Goal: Task Accomplishment & Management: Manage account settings

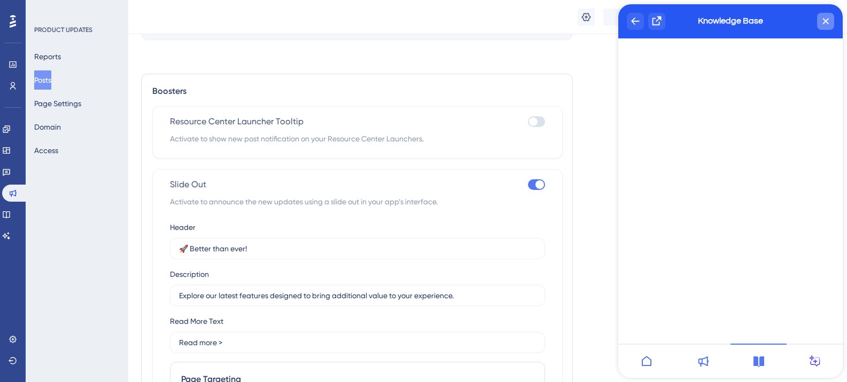
click at [823, 25] on div "close resource center" at bounding box center [825, 21] width 17 height 17
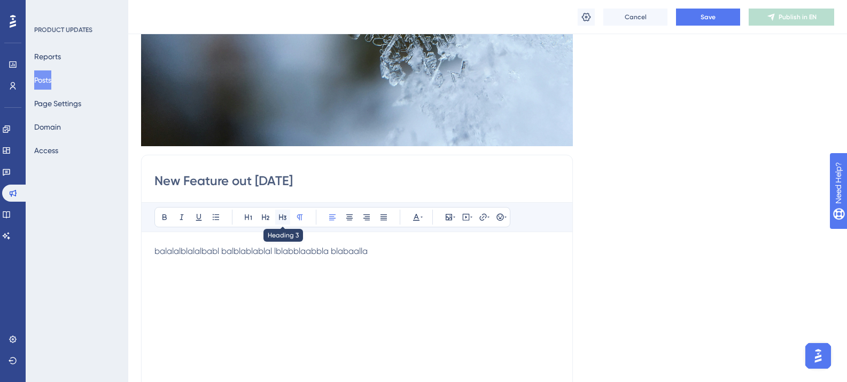
scroll to position [267, 0]
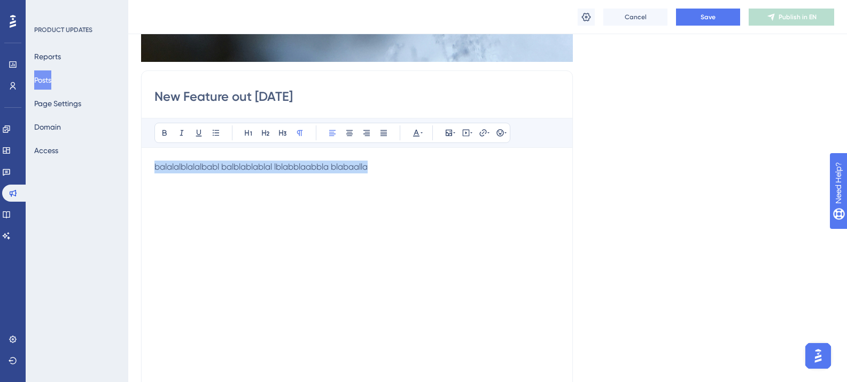
drag, startPoint x: 382, startPoint y: 168, endPoint x: 157, endPoint y: 170, distance: 225.4
click at [157, 170] on p "balalalblalalbabl balblablablal lblabblaabbla blabaalla" at bounding box center [356, 167] width 405 height 13
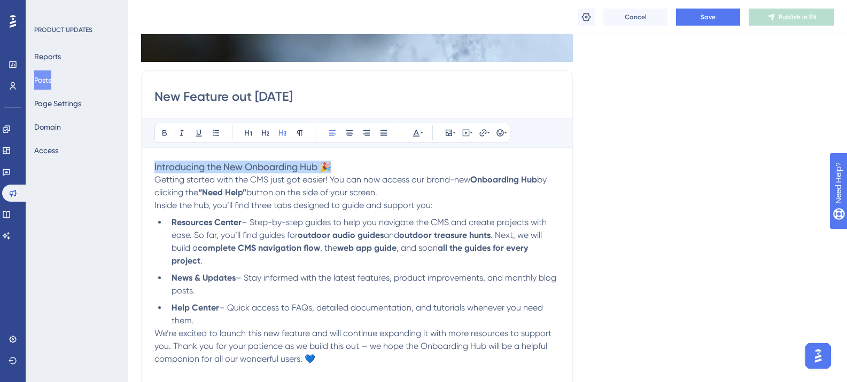
drag, startPoint x: 330, startPoint y: 167, endPoint x: 143, endPoint y: 173, distance: 187.6
click at [143, 173] on div "New Feature out [DATE] Bold Italic Underline Bullet Point Heading 1 Heading 2 H…" at bounding box center [357, 240] width 432 height 339
copy span "Introducing the New Onboarding Hub 🎉"
drag, startPoint x: 304, startPoint y: 93, endPoint x: 152, endPoint y: 93, distance: 152.2
click at [152, 93] on div "New Feature out [DATE] Bold Italic Underline Bullet Point Heading 1 Heading 2 H…" at bounding box center [357, 240] width 432 height 339
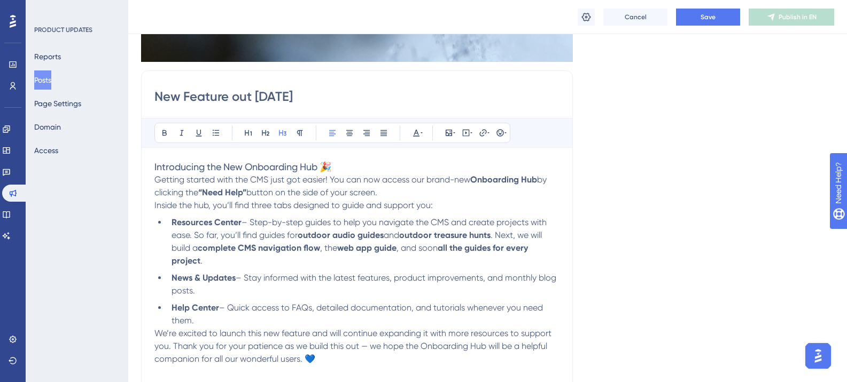
paste input "Introducing the New Onboarding Hub 🎉"
type input "Introducing the New Onboarding Hub 🎉"
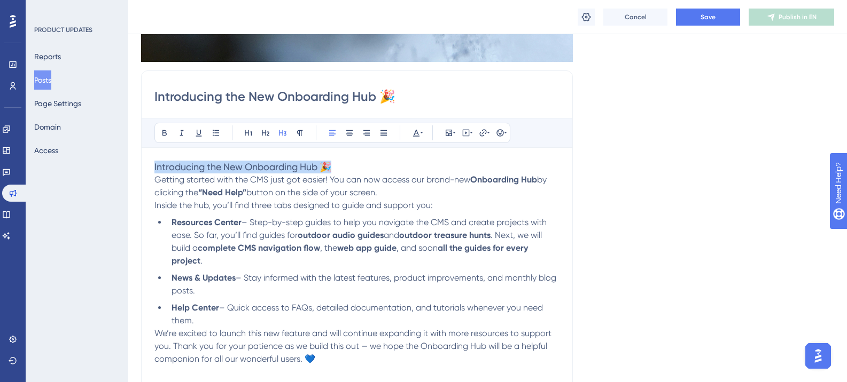
drag, startPoint x: 345, startPoint y: 167, endPoint x: 117, endPoint y: 166, distance: 227.6
click at [128, 166] on div "Performance Users Engagement Widgets Feedback Product Updates Knowledge Base AI…" at bounding box center [487, 371] width 718 height 1277
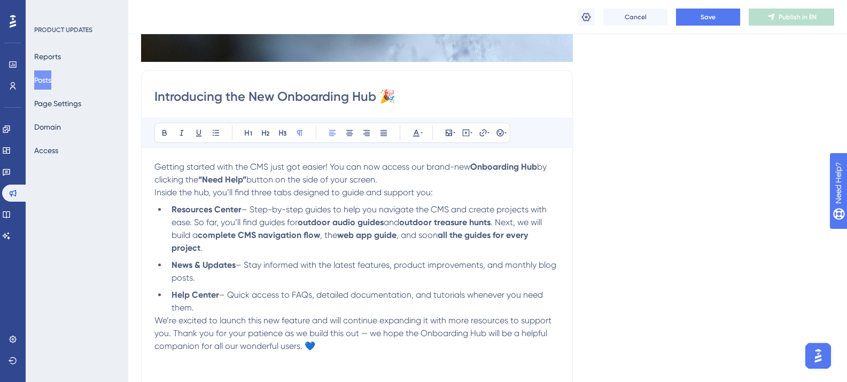
scroll to position [254, 0]
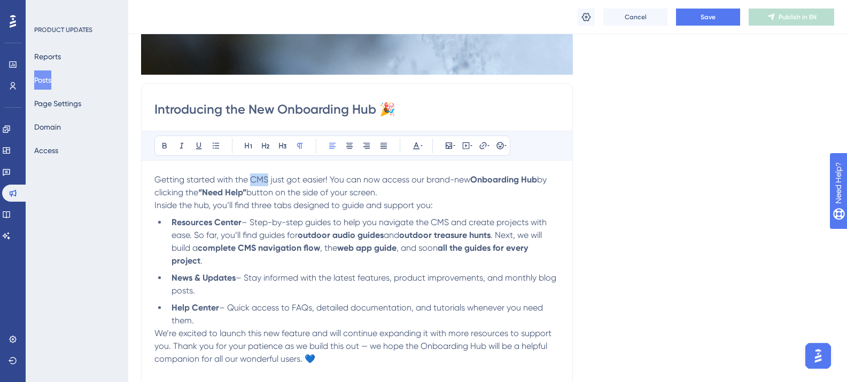
drag, startPoint x: 252, startPoint y: 183, endPoint x: 268, endPoint y: 182, distance: 16.1
click at [268, 182] on span "Getting started with the CMS just got easier! You can now access our brand-new" at bounding box center [312, 180] width 316 height 10
click at [152, 204] on div "Introducing the New Onboarding Hub 🎉 Bold Italic Underline Bullet Point Heading…" at bounding box center [357, 252] width 432 height 339
click at [155, 205] on span "Inside the hub, you’ll find three tabs designed to guide and support you:" at bounding box center [293, 205] width 278 height 10
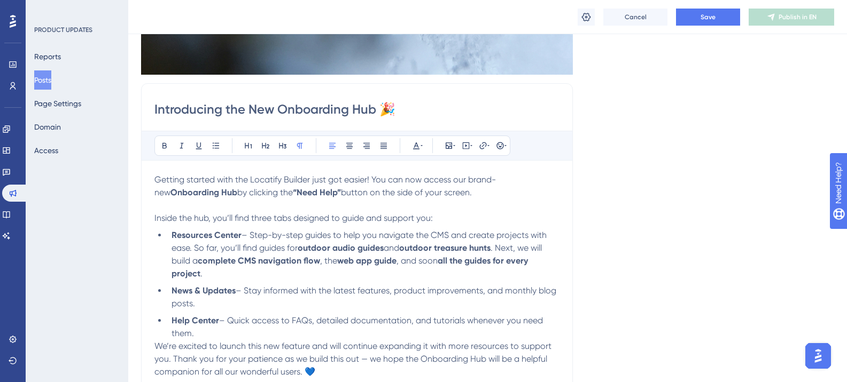
click at [156, 349] on span "We’re excited to launch this new feature and will continue expanding it with mo…" at bounding box center [353, 359] width 399 height 36
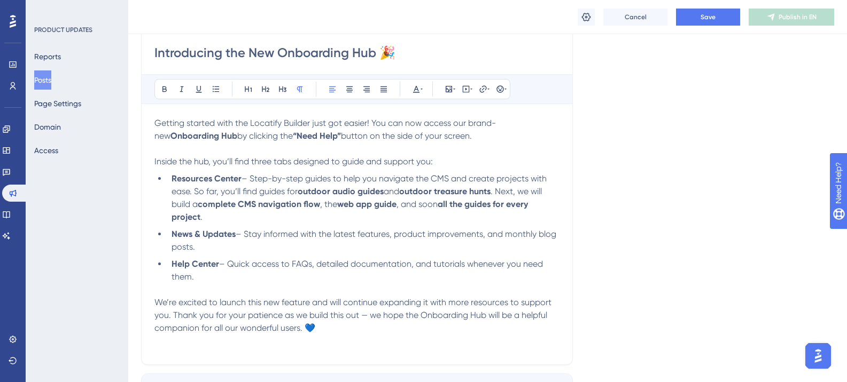
scroll to position [361, 0]
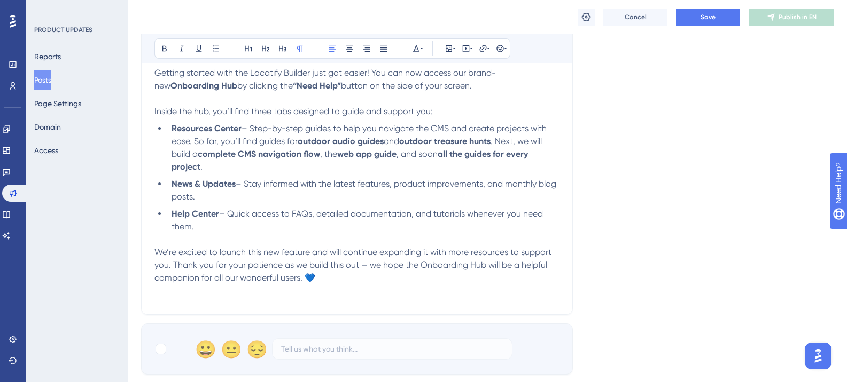
click at [318, 279] on p "We’re excited to launch this new feature and will continue expanding it with mo…" at bounding box center [356, 265] width 405 height 38
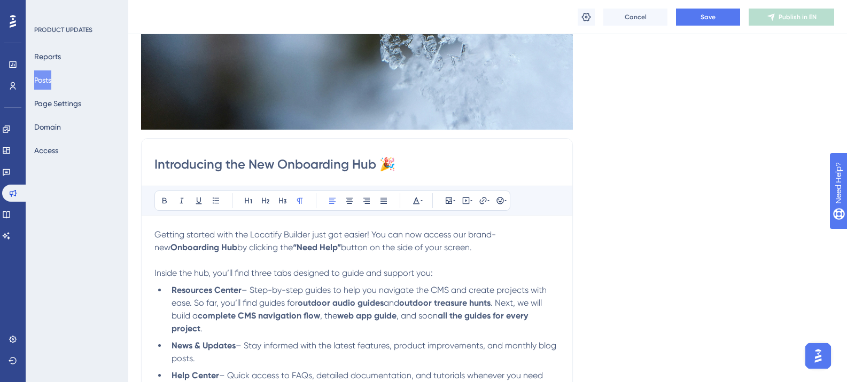
scroll to position [254, 0]
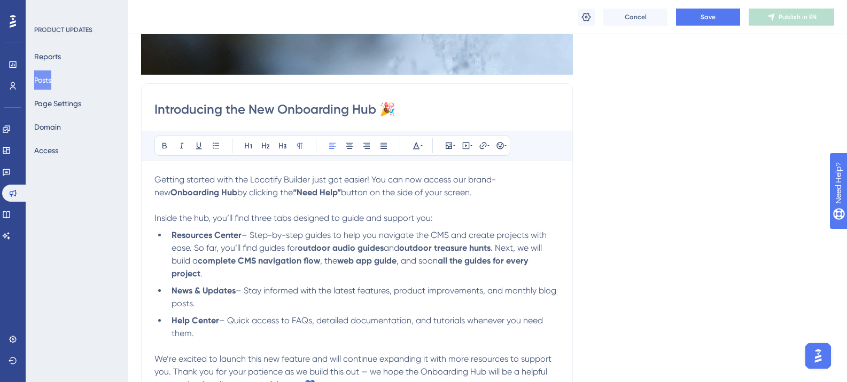
click at [277, 181] on span "Getting started with the Locatify Builder just got easier! You can now access o…" at bounding box center [324, 186] width 341 height 23
click at [307, 179] on span "Getting started with the Locatify Builder just got easier! You can now access o…" at bounding box center [324, 186] width 341 height 23
click at [441, 243] on li "Resources Center – Step-by-step guides to help you navigate the CMS and create …" at bounding box center [363, 254] width 392 height 51
click at [483, 237] on span "– Step-by-step guides to help you navigate the CMS and create projects with eas…" at bounding box center [359, 241] width 377 height 23
click at [373, 241] on li "Resources Center – Step-by-step guides to help you navigate the CMS and create …" at bounding box center [363, 254] width 392 height 51
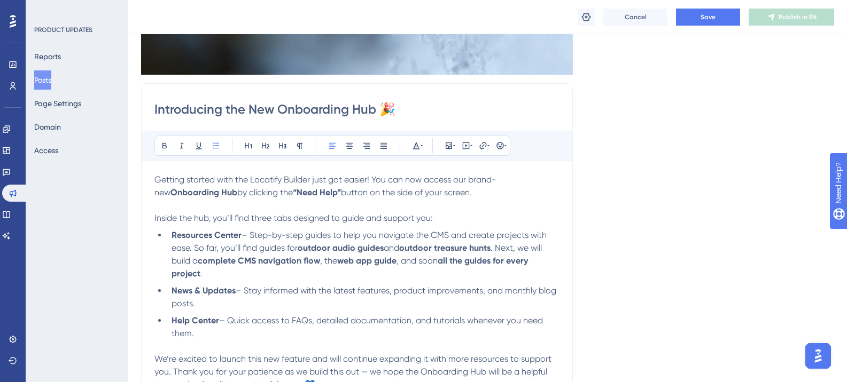
click at [303, 246] on strong "outdoor audio guides" at bounding box center [341, 248] width 86 height 10
click at [247, 246] on span "– Step-by-step guides to help you navigate the CMS and create projects with eas…" at bounding box center [359, 241] width 377 height 23
click at [238, 248] on span "– Step-by-step guides to help you navigate the CMS and create projects with eas…" at bounding box center [359, 241] width 377 height 23
click at [283, 262] on strong "complete CMS navigation flow" at bounding box center [259, 261] width 122 height 10
click at [316, 262] on strong "complete CMS navigation flow" at bounding box center [259, 261] width 122 height 10
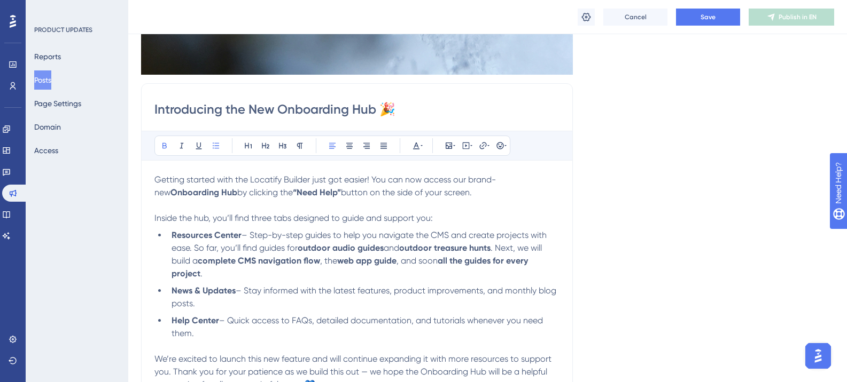
click at [371, 263] on strong "web app guide" at bounding box center [366, 261] width 59 height 10
click at [296, 253] on li "Resources Center – Step-by-step guides to help you navigate the CMS and create …" at bounding box center [363, 254] width 392 height 51
click at [280, 278] on li "Resources Center – Step-by-step guides to help you navigate the CMS and create …" at bounding box center [363, 254] width 392 height 51
click at [516, 248] on span ". Next, we will build a" at bounding box center [357, 254] width 372 height 23
click at [326, 260] on span ", the" at bounding box center [328, 261] width 17 height 10
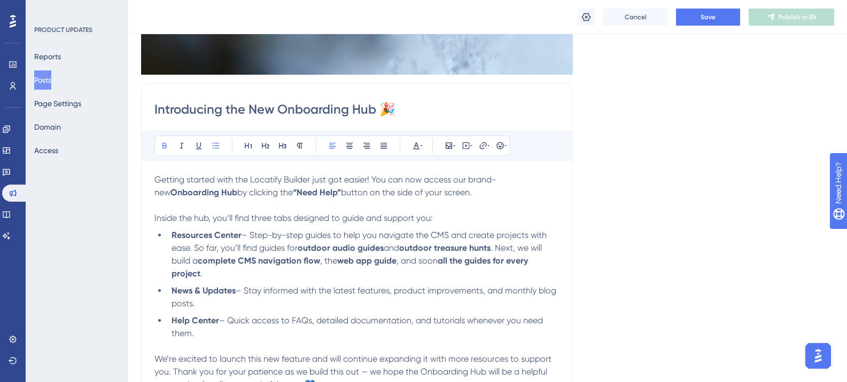
click at [252, 265] on strong "complete CMS navigation flow" at bounding box center [259, 261] width 122 height 10
click at [230, 279] on li "Resources Center – Step-by-step guides to help you navigate the CMS and create …" at bounding box center [363, 254] width 392 height 51
click at [242, 265] on strong "complete CMS navigation flow" at bounding box center [259, 261] width 122 height 10
click at [316, 259] on strong "complete CMS navigation flow" at bounding box center [259, 261] width 122 height 10
click at [386, 259] on strong "web app guide" at bounding box center [366, 261] width 59 height 10
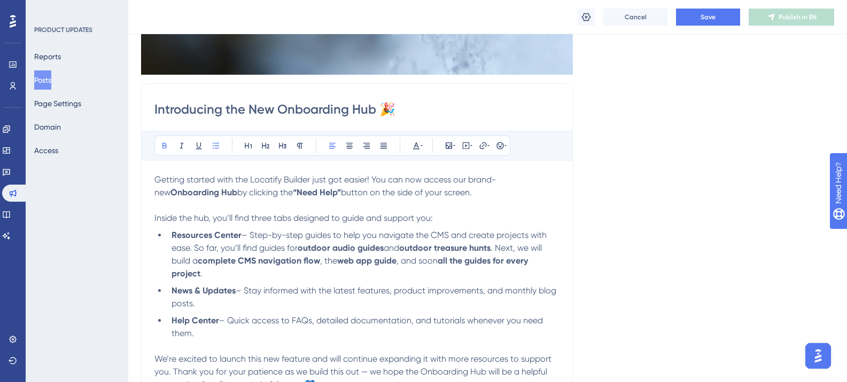
click at [396, 262] on strong "web app guide" at bounding box center [366, 261] width 59 height 10
click at [417, 260] on span ", and soon" at bounding box center [416, 261] width 41 height 10
click at [458, 260] on strong "all the guides for every project" at bounding box center [350, 267] width 358 height 23
click at [519, 268] on li "Resources Center – Step-by-step guides to help you navigate the CMS and create …" at bounding box center [363, 254] width 392 height 51
click at [443, 260] on strong "all the guides for every project" at bounding box center [350, 267] width 358 height 23
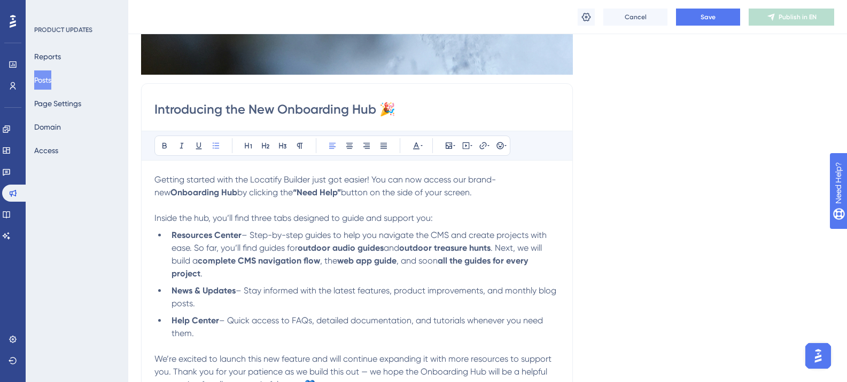
click at [422, 260] on span ", and soon" at bounding box center [416, 261] width 41 height 10
click at [428, 261] on span ", and soon" at bounding box center [416, 261] width 41 height 10
click at [457, 262] on strong "all the guides for every project" at bounding box center [350, 267] width 358 height 23
click at [494, 263] on strong "all the guides for every project" at bounding box center [350, 267] width 358 height 23
click at [299, 277] on li "Resources Center – Step-by-step guides to help you navigate the CMS and create …" at bounding box center [363, 254] width 392 height 51
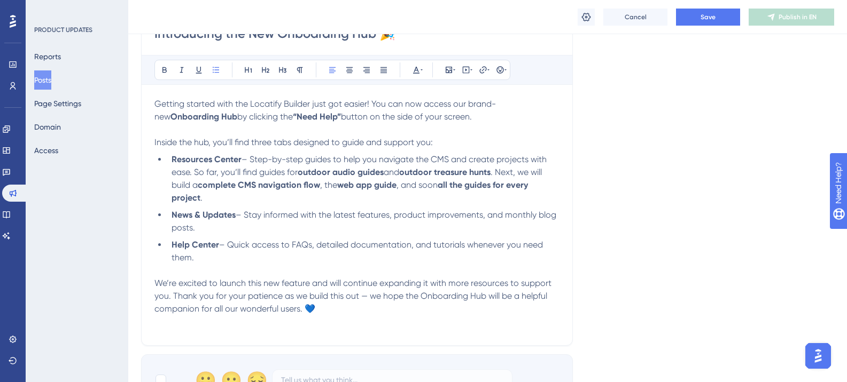
scroll to position [361, 0]
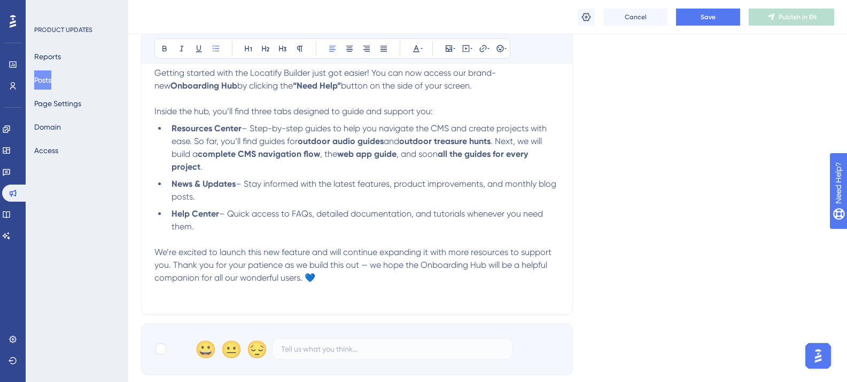
click at [261, 206] on ul "Resources Center – Step-by-step guides to help you navigate the CMS and create …" at bounding box center [356, 177] width 405 height 111
click at [269, 185] on span "– Stay informed with the latest features, product improvements, and monthly blo…" at bounding box center [364, 190] width 387 height 23
click at [213, 191] on li "News & Updates – Stay informed with the latest features, product improvements, …" at bounding box center [363, 191] width 392 height 26
click at [249, 184] on span "– Stay informed with the latest features, product improvements, and monthly blo…" at bounding box center [364, 190] width 387 height 23
click at [259, 184] on span "– Stay informed with the latest features, product improvements, and monthly blo…" at bounding box center [364, 190] width 387 height 23
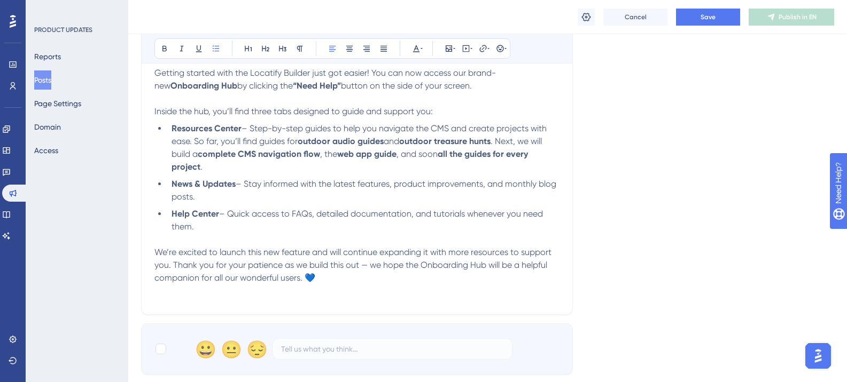
click at [312, 184] on span "– Stay informed with the latest features, product improvements, and monthly blo…" at bounding box center [364, 190] width 387 height 23
drag, startPoint x: 354, startPoint y: 185, endPoint x: 370, endPoint y: 185, distance: 15.5
click at [355, 185] on span "– Stay informed with the latest features, product improvements, and monthly blo…" at bounding box center [364, 190] width 387 height 23
click at [406, 185] on span "– Stay informed with the latest features, product improvements, and monthly blo…" at bounding box center [364, 190] width 387 height 23
click at [316, 186] on span "– Stay informed with the latest features, product improvements, and monthly blo…" at bounding box center [364, 190] width 387 height 23
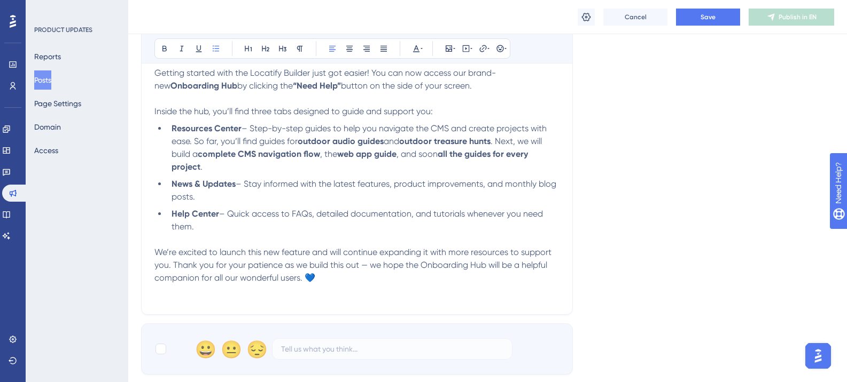
click at [284, 199] on li "News & Updates – Stay informed with the latest features, product improvements, …" at bounding box center [363, 191] width 392 height 26
click at [313, 217] on span "– Quick access to FAQs, detailed documentation, and tutorials whenever you need…" at bounding box center [357, 220] width 373 height 23
click at [421, 206] on ul "Resources Center – Step-by-step guides to help you navigate the CMS and create …" at bounding box center [356, 177] width 405 height 111
click at [435, 210] on span "– Quick access to FAQs, detailed documentation, and tutorials whenever you need…" at bounding box center [357, 220] width 373 height 23
click at [384, 251] on span "We’re excited to launch this new feature and will continue expanding it with mo…" at bounding box center [353, 265] width 399 height 36
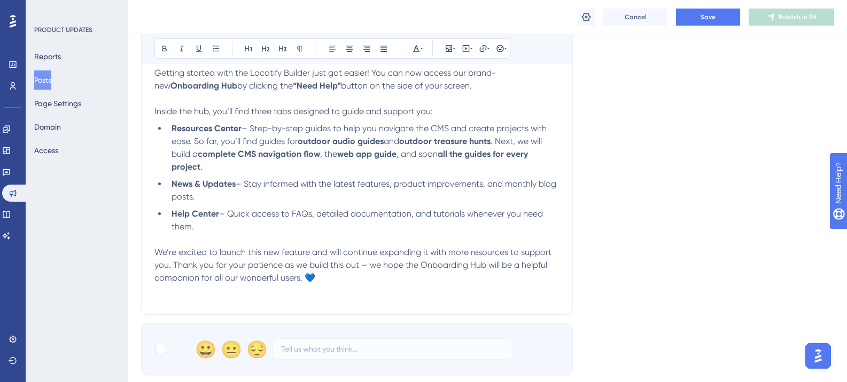
click at [382, 272] on p "We’re excited to launch this new feature and will continue expanding it with mo…" at bounding box center [356, 265] width 405 height 38
click at [218, 280] on span "We’re excited to launch this new feature and will continue expanding it with mo…" at bounding box center [353, 265] width 399 height 36
click at [251, 278] on span "We’re excited to launch this new feature and will continue expanding it with mo…" at bounding box center [353, 265] width 399 height 36
click at [277, 278] on span "We’re excited to launch this new feature and will continue expanding it with mo…" at bounding box center [353, 265] width 399 height 36
click at [281, 278] on span "We’re excited to launch this new feature and will continue expanding it with mo…" at bounding box center [353, 265] width 399 height 36
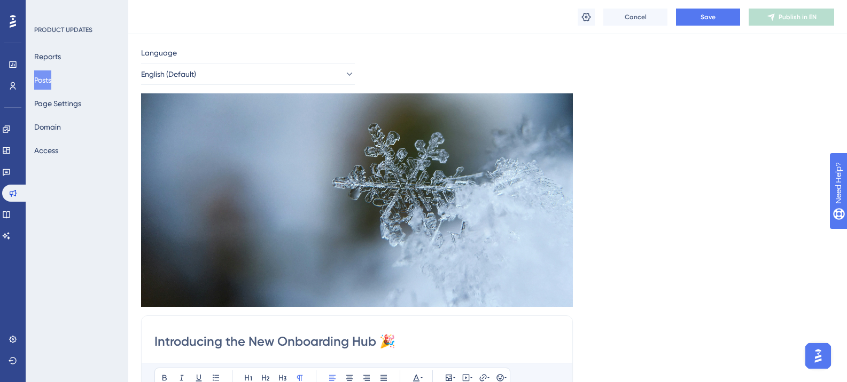
scroll to position [0, 0]
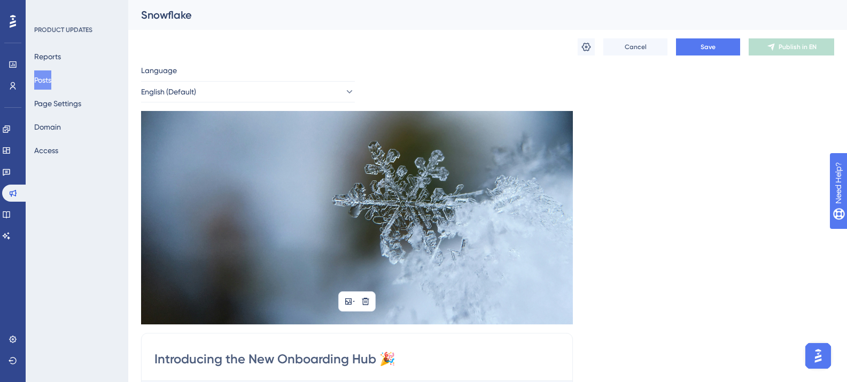
click at [288, 263] on img at bounding box center [357, 218] width 432 height 214
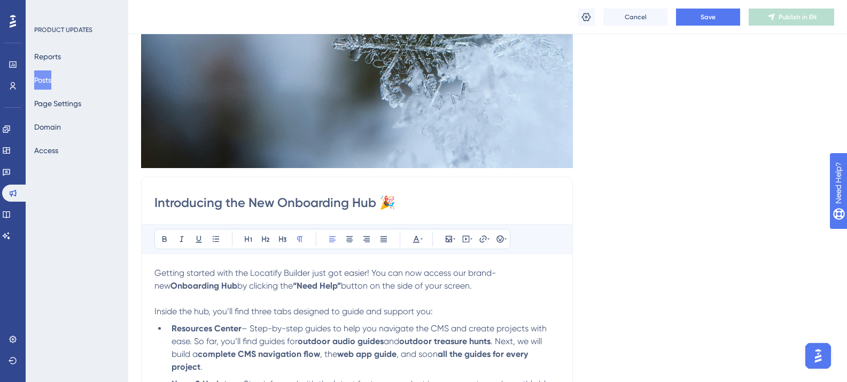
scroll to position [53, 0]
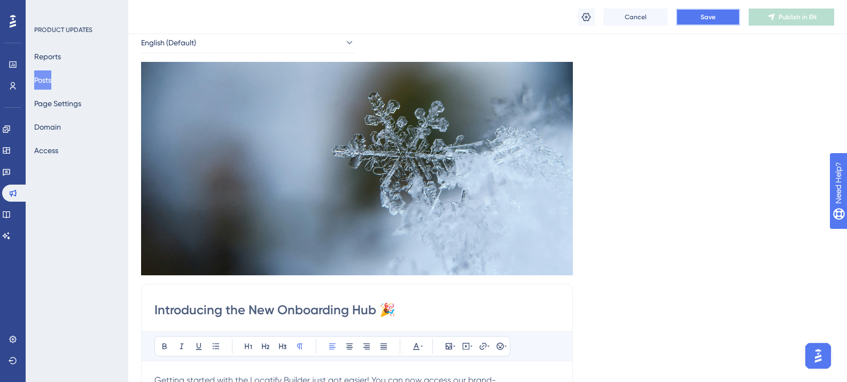
click at [726, 11] on button "Save" at bounding box center [708, 17] width 64 height 17
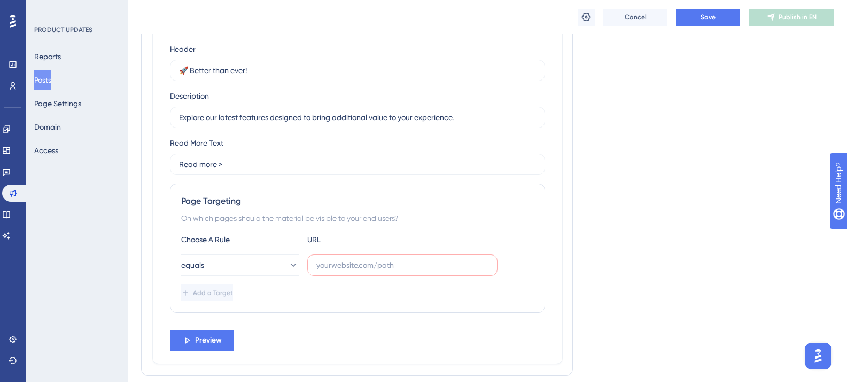
scroll to position [911, 0]
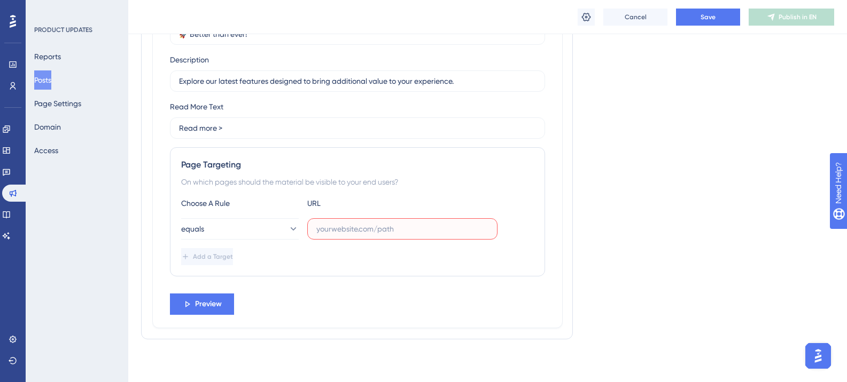
click at [337, 230] on input "text" at bounding box center [402, 229] width 172 height 12
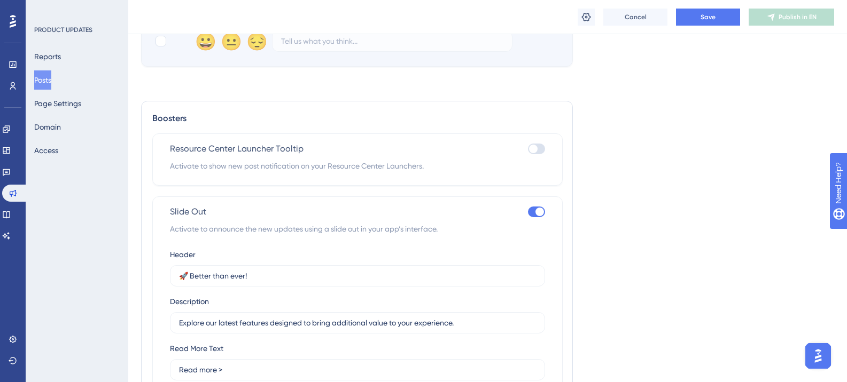
scroll to position [751, 0]
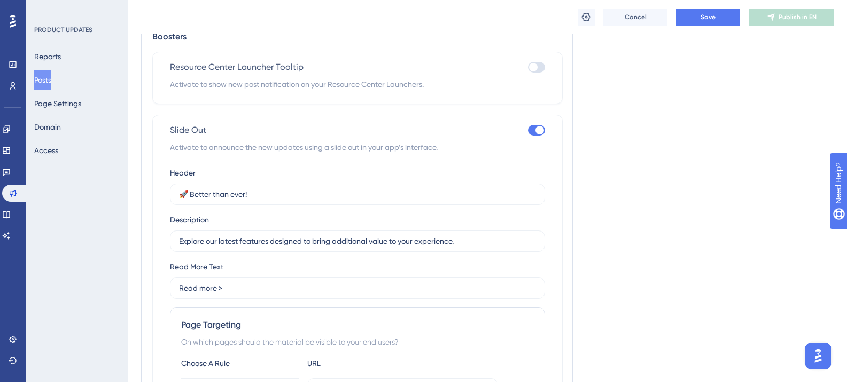
click at [539, 132] on div at bounding box center [539, 130] width 9 height 9
click at [528, 131] on input "checkbox" at bounding box center [527, 130] width 1 height 1
checkbox input "false"
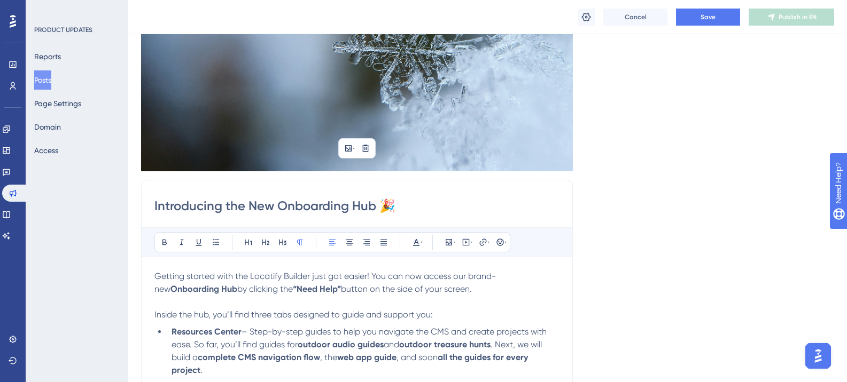
scroll to position [56, 0]
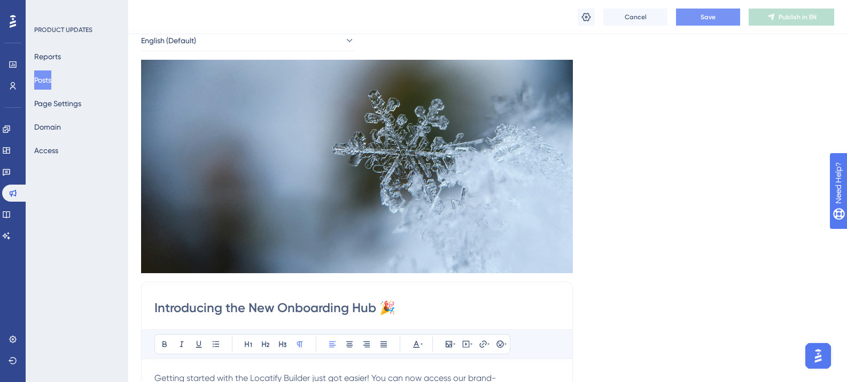
click at [720, 23] on button "Save" at bounding box center [708, 17] width 64 height 17
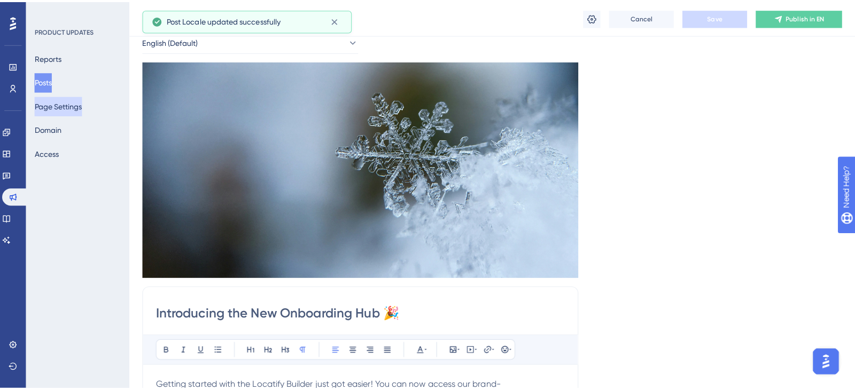
scroll to position [0, 0]
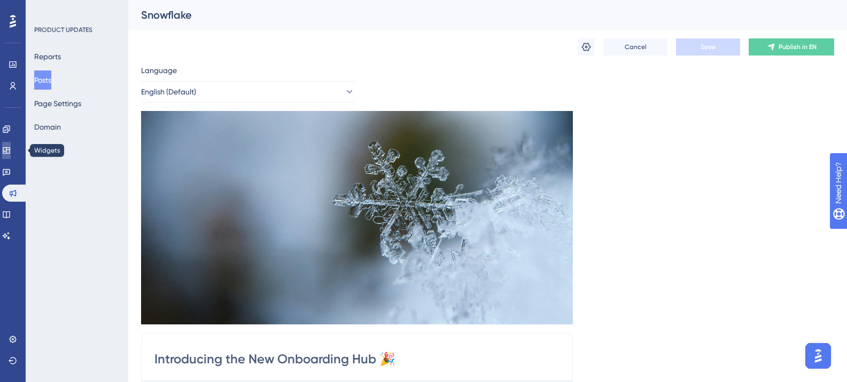
click at [11, 146] on link at bounding box center [6, 150] width 9 height 17
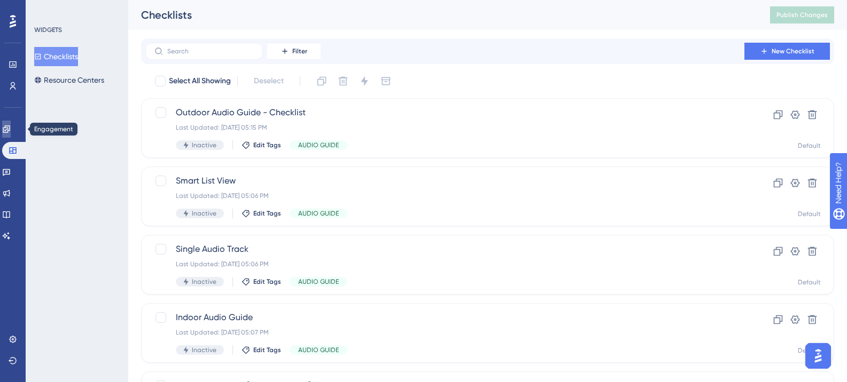
click at [11, 134] on link at bounding box center [6, 129] width 9 height 17
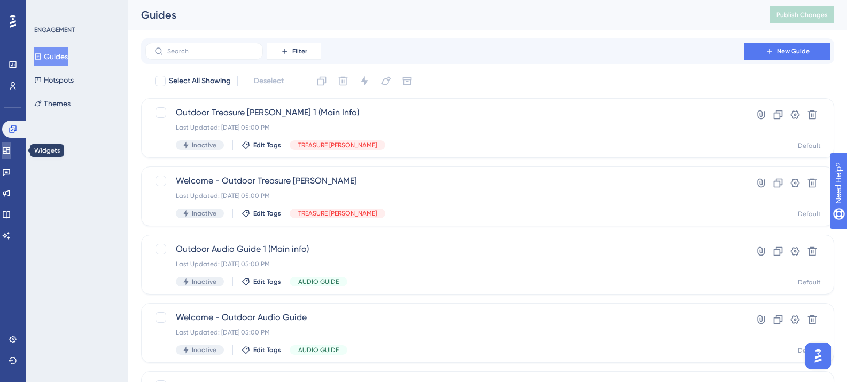
click at [11, 157] on link at bounding box center [6, 150] width 9 height 17
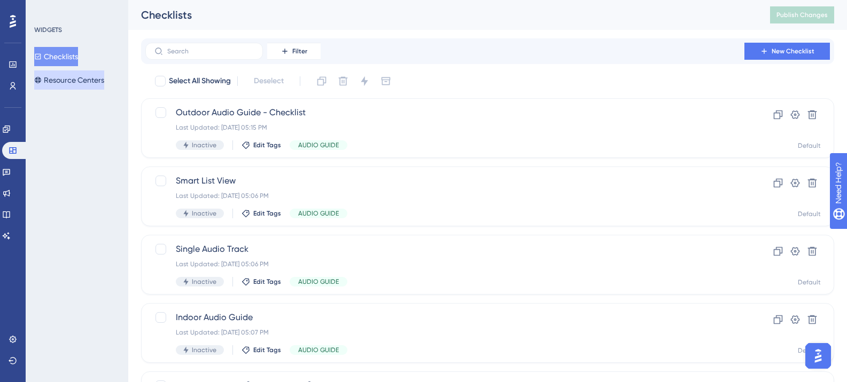
click at [83, 87] on button "Resource Centers" at bounding box center [69, 80] width 70 height 19
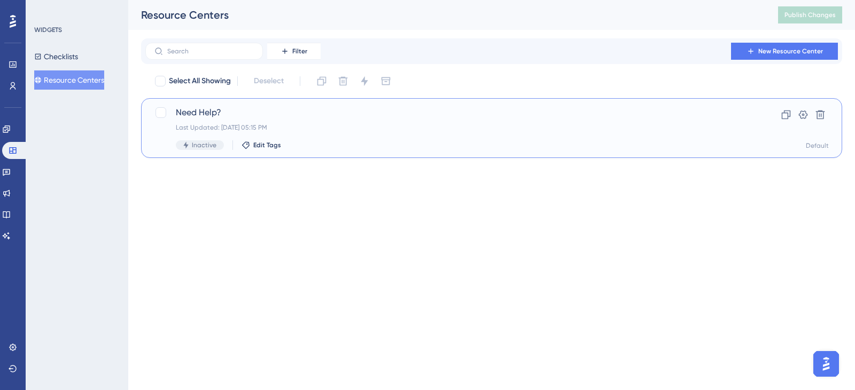
click at [234, 110] on span "Need Help?" at bounding box center [449, 112] width 546 height 13
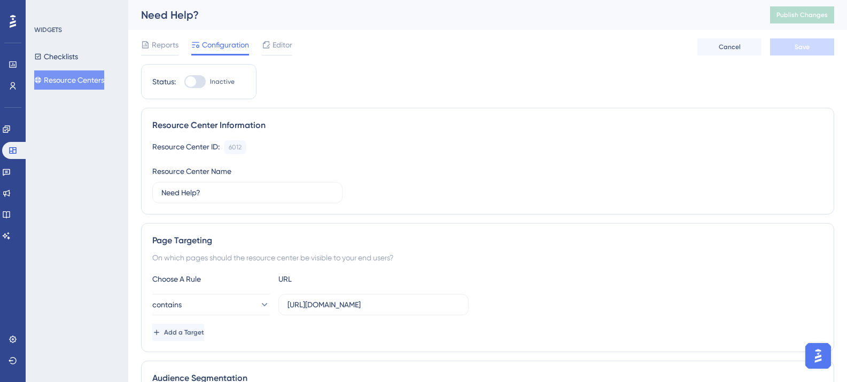
click at [193, 83] on div at bounding box center [190, 81] width 11 height 11
click at [184, 82] on input "Inactive" at bounding box center [184, 82] width 1 height 1
checkbox input "true"
click at [781, 56] on div "Reports Configuration Editor Cancel Save" at bounding box center [487, 47] width 693 height 34
click at [783, 52] on button "Save" at bounding box center [802, 46] width 64 height 17
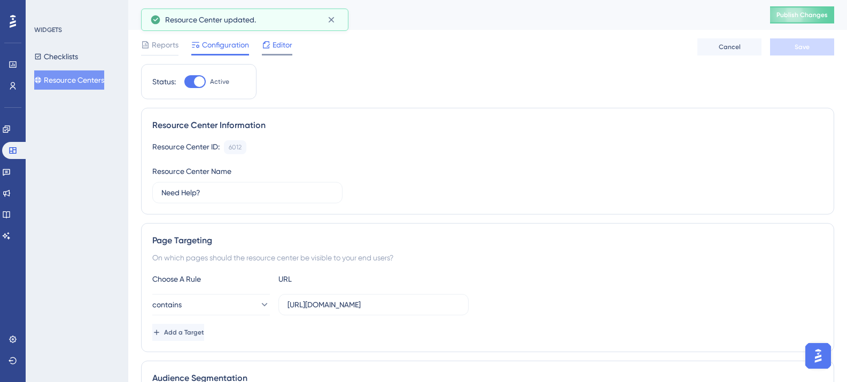
click at [276, 40] on span "Editor" at bounding box center [282, 44] width 20 height 13
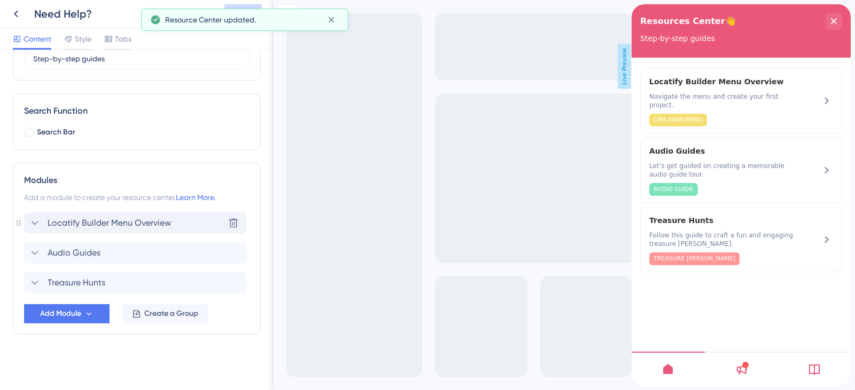
click at [89, 221] on span "Locatify Builder Menu Overview" at bounding box center [109, 223] width 123 height 13
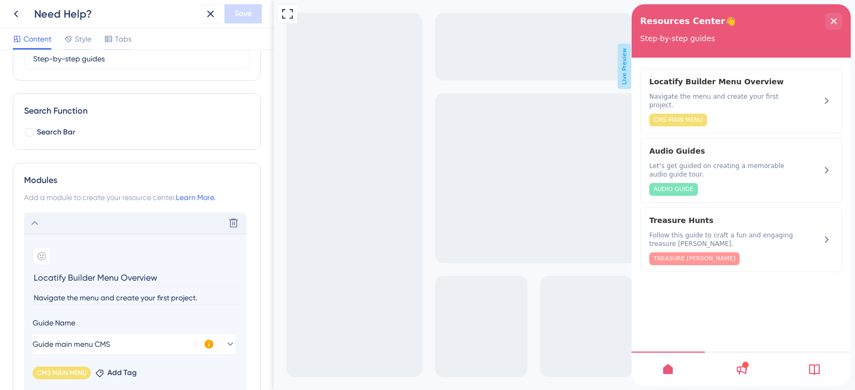
click at [114, 222] on div "Delete" at bounding box center [135, 223] width 222 height 21
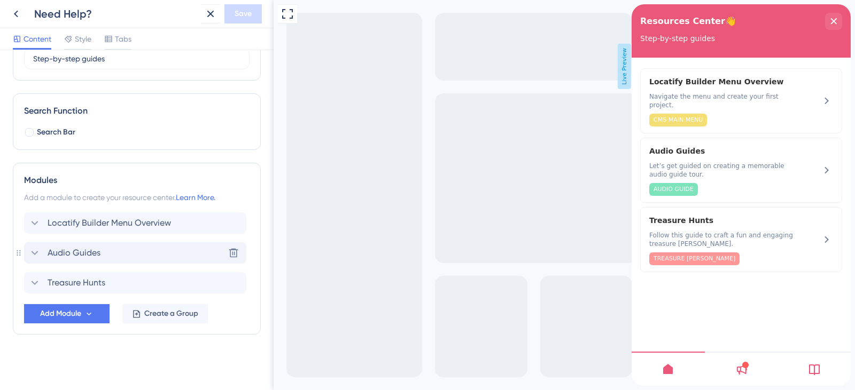
click at [100, 258] on span "Audio Guides" at bounding box center [74, 253] width 53 height 13
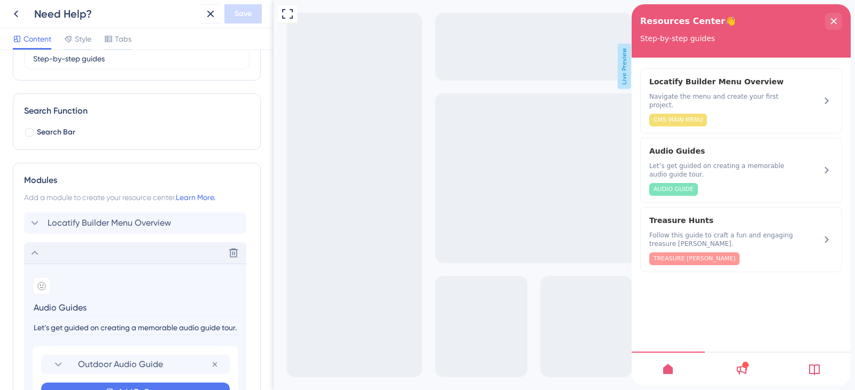
click at [100, 258] on div "Delete" at bounding box center [135, 253] width 222 height 21
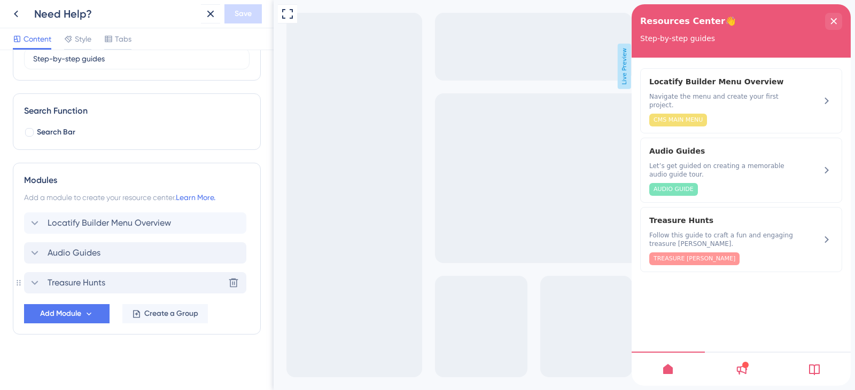
click at [109, 287] on div "Treasure Hunts Delete" at bounding box center [135, 282] width 222 height 21
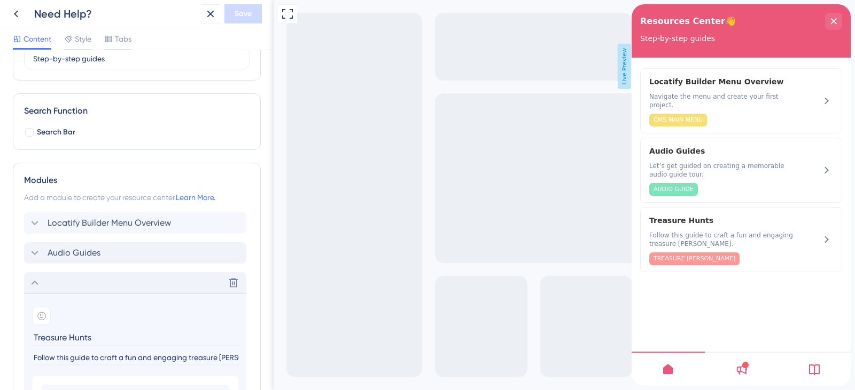
click at [109, 287] on div "Delete" at bounding box center [135, 282] width 222 height 21
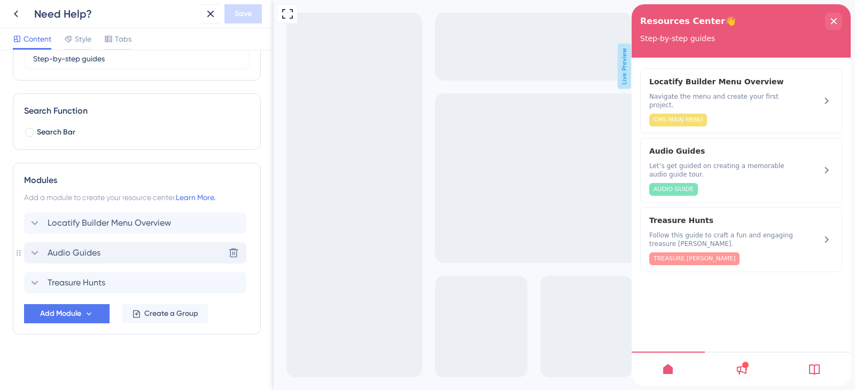
click at [129, 251] on div "Audio Guides Delete" at bounding box center [135, 253] width 222 height 21
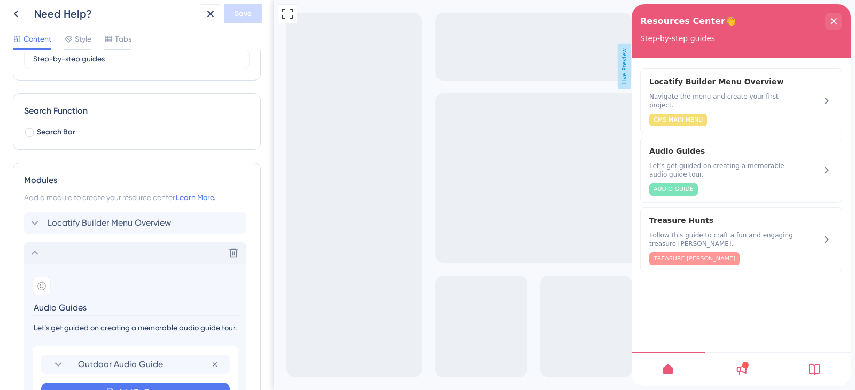
click at [129, 251] on div "Delete" at bounding box center [135, 253] width 222 height 21
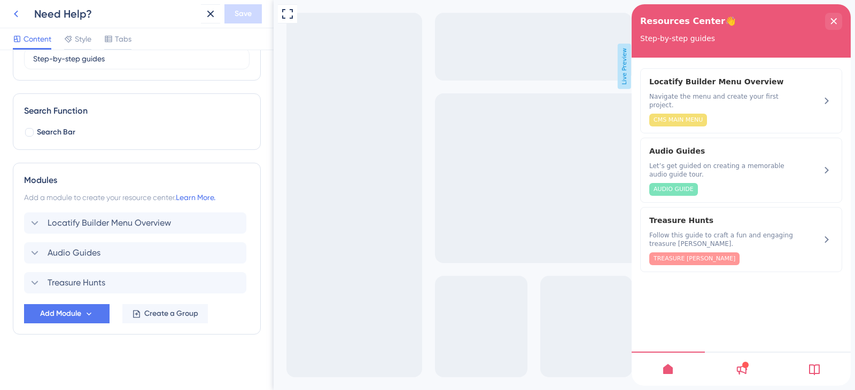
click at [15, 17] on icon at bounding box center [16, 13] width 13 height 13
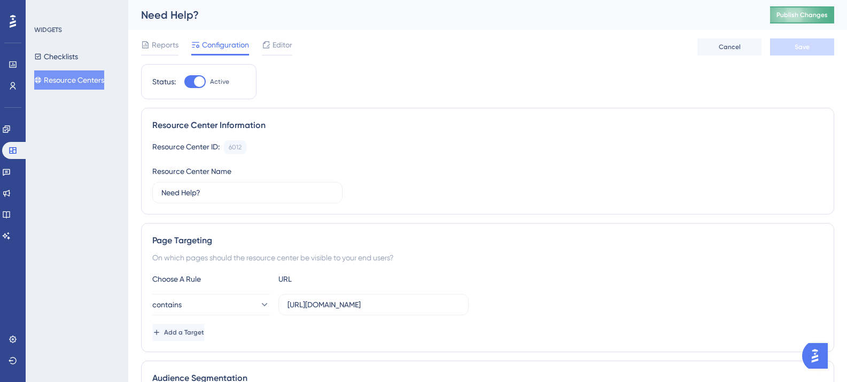
click at [834, 14] on button "Publish Changes" at bounding box center [802, 14] width 64 height 17
click at [67, 58] on button "Checklists" at bounding box center [56, 56] width 44 height 19
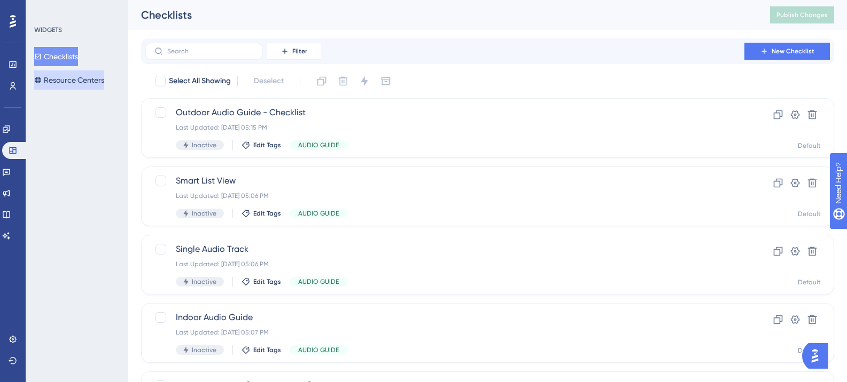
click at [69, 75] on button "Resource Centers" at bounding box center [69, 80] width 70 height 19
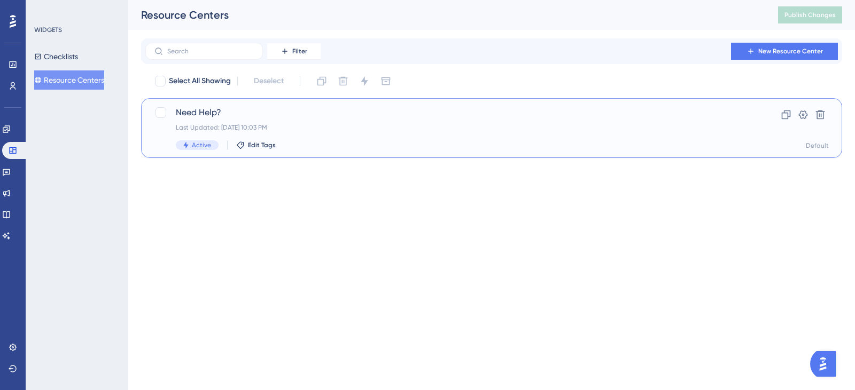
click at [262, 114] on span "Need Help?" at bounding box center [449, 112] width 546 height 13
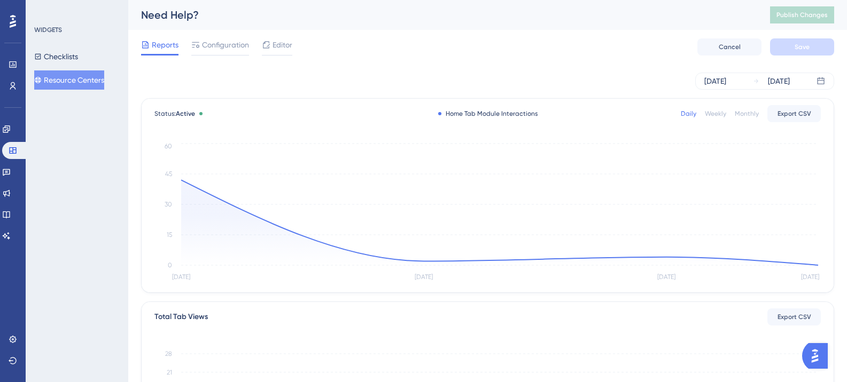
click at [276, 57] on div "Reports Configuration Editor Cancel Save" at bounding box center [487, 47] width 693 height 34
click at [280, 45] on span "Editor" at bounding box center [282, 44] width 20 height 13
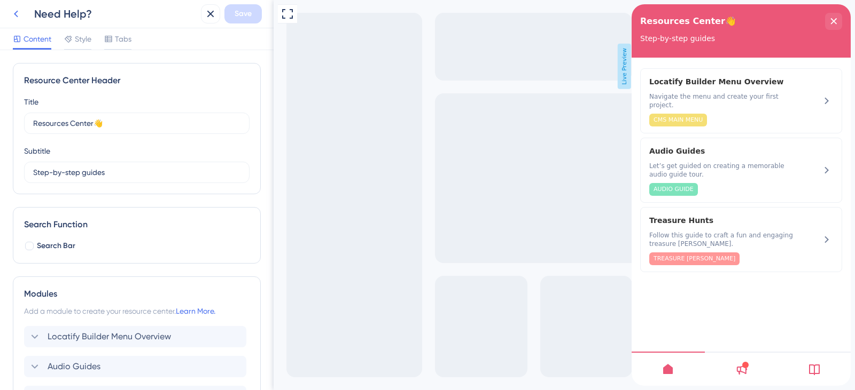
drag, startPoint x: 17, startPoint y: 11, endPoint x: 32, endPoint y: 11, distance: 15.5
click at [19, 10] on icon at bounding box center [16, 13] width 13 height 13
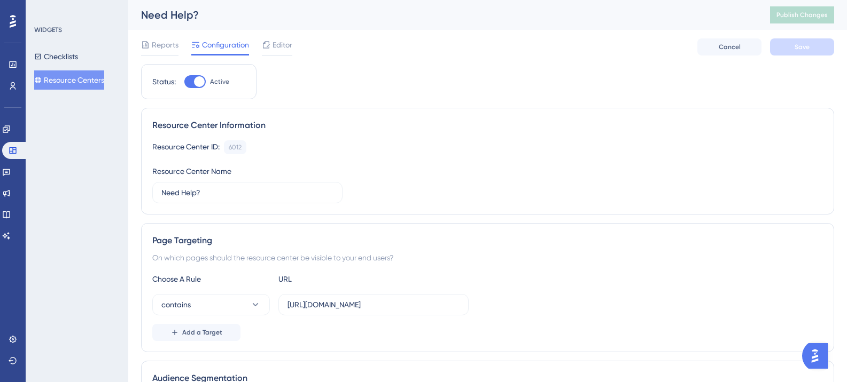
click at [92, 60] on div "Checklists Resource Centers" at bounding box center [77, 68] width 87 height 43
click at [78, 60] on button "Checklists" at bounding box center [56, 56] width 44 height 19
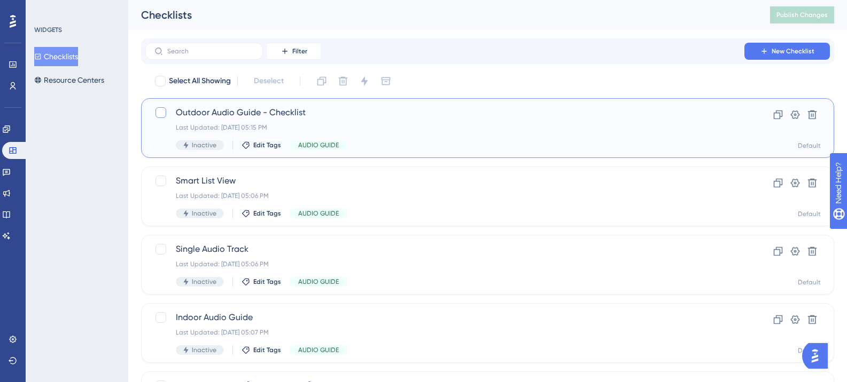
click at [166, 114] on div at bounding box center [160, 112] width 13 height 13
checkbox input "true"
click at [223, 131] on div "Last Updated: [DATE] 05:15 PM" at bounding box center [445, 127] width 538 height 9
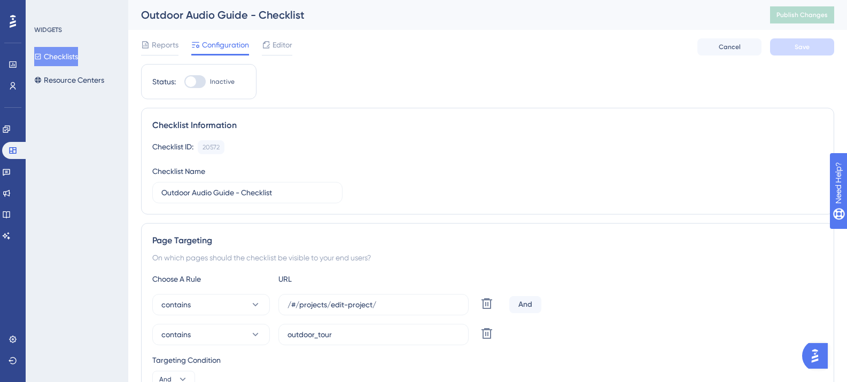
click at [204, 86] on div at bounding box center [194, 81] width 21 height 13
click at [184, 82] on input "Inactive" at bounding box center [184, 82] width 1 height 1
checkbox input "true"
click at [812, 44] on button "Save" at bounding box center [802, 46] width 64 height 17
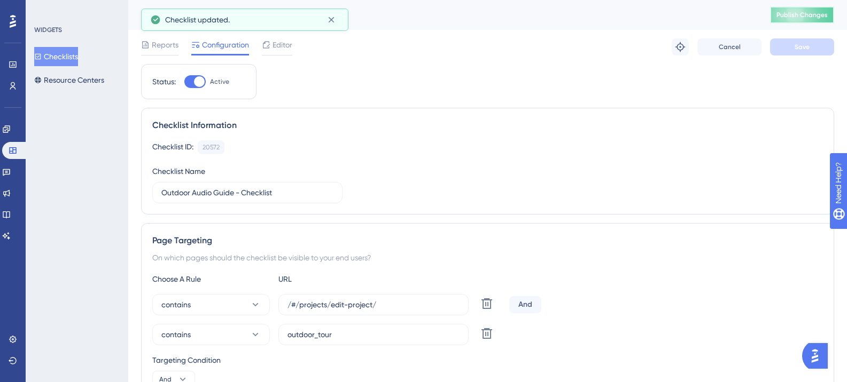
click at [822, 11] on span "Publish Changes" at bounding box center [801, 15] width 51 height 9
click at [78, 51] on button "Checklists" at bounding box center [56, 56] width 44 height 19
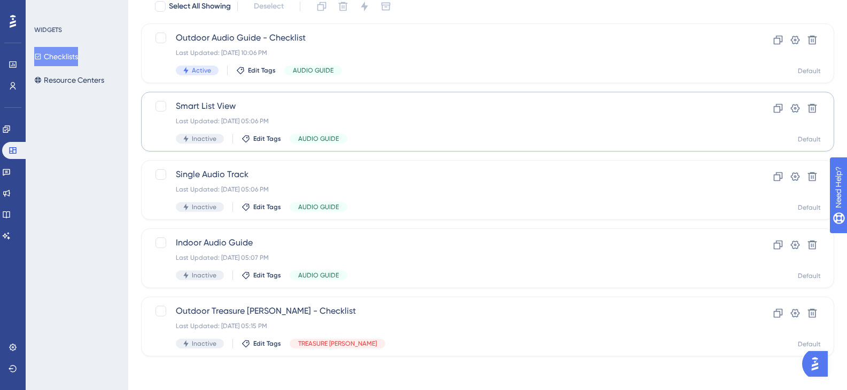
scroll to position [75, 0]
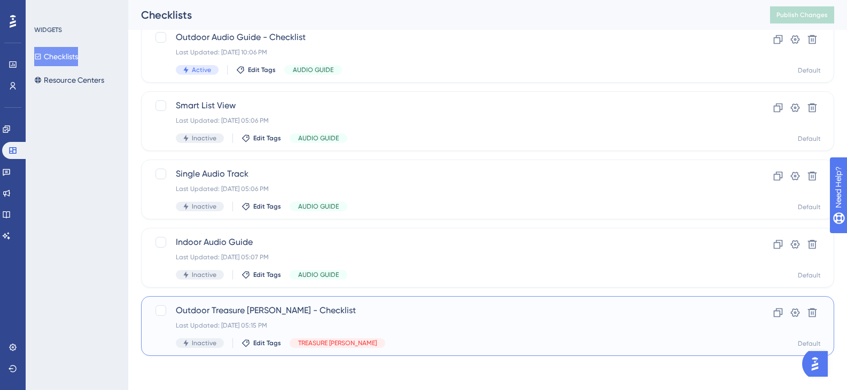
click at [283, 300] on div "Outdoor Treasure Hunt - Checklist Last Updated: 02 oct. 2025 05:15 PM Inactive …" at bounding box center [487, 326] width 693 height 60
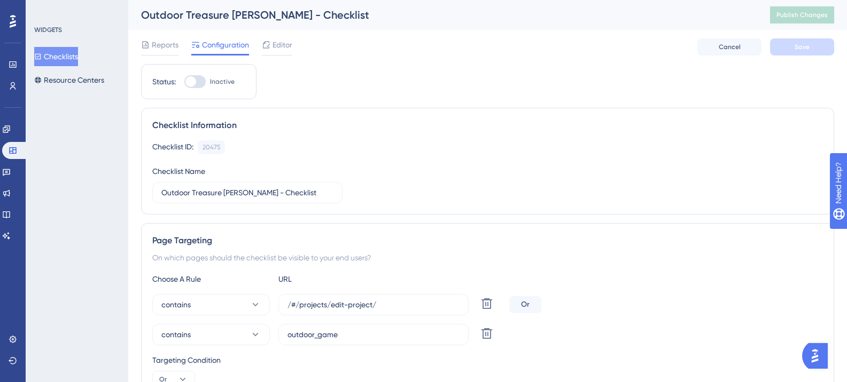
click at [207, 89] on div "Status: Inactive" at bounding box center [198, 81] width 115 height 35
click at [204, 86] on div at bounding box center [194, 81] width 21 height 13
click at [184, 82] on input "Inactive" at bounding box center [184, 82] width 1 height 1
checkbox input "true"
click at [816, 38] on button "Save" at bounding box center [802, 46] width 64 height 17
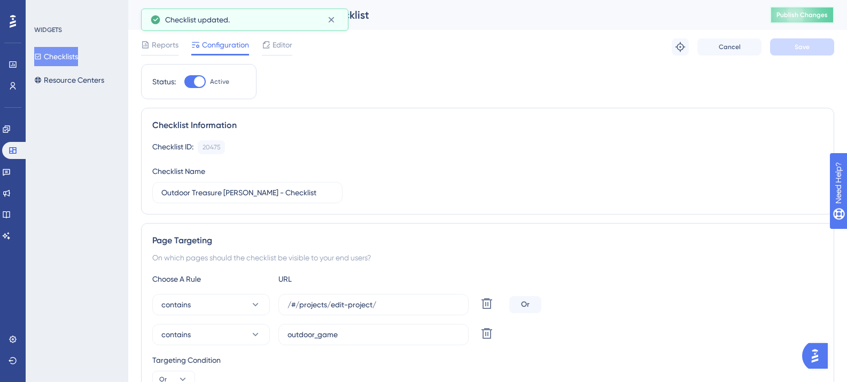
click at [826, 7] on button "Publish Changes" at bounding box center [802, 14] width 64 height 17
click at [331, 20] on icon at bounding box center [331, 20] width 6 height 6
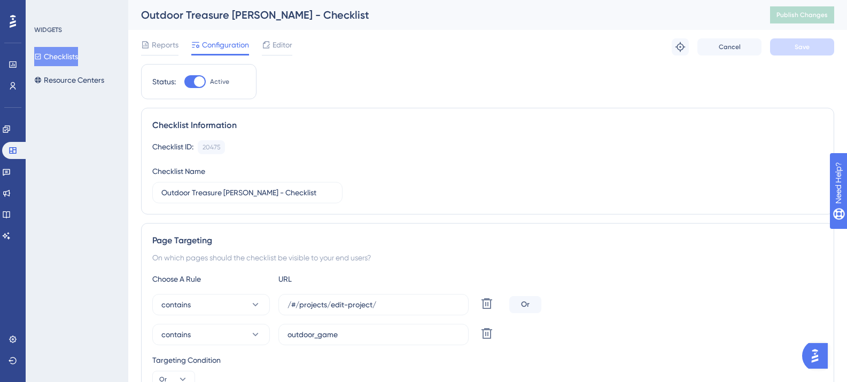
click at [78, 57] on button "Checklists" at bounding box center [56, 56] width 44 height 19
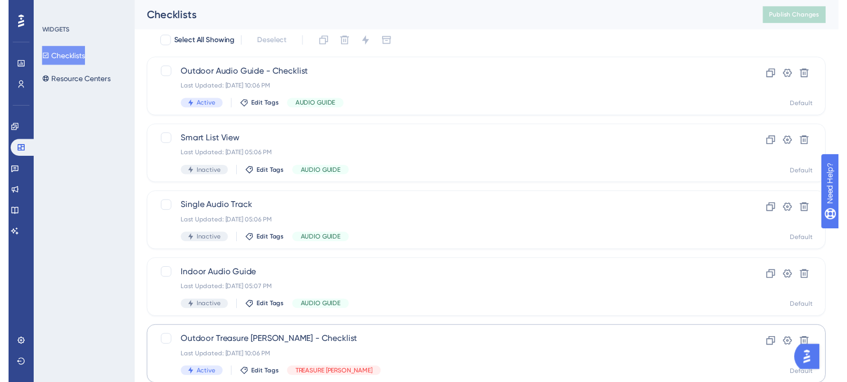
scroll to position [22, 0]
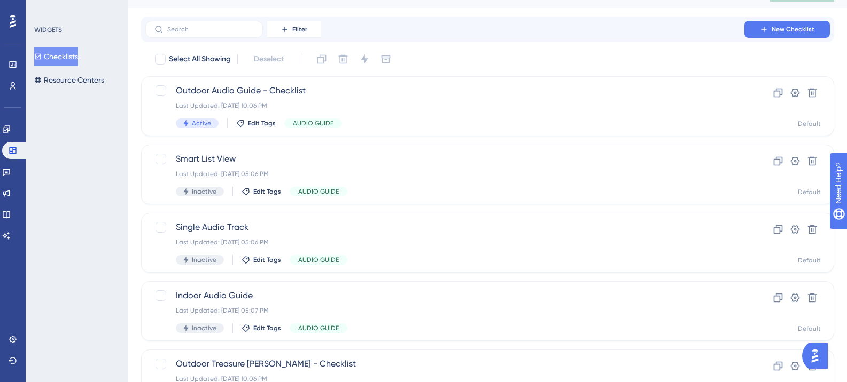
click at [55, 61] on button "Checklists" at bounding box center [56, 56] width 44 height 19
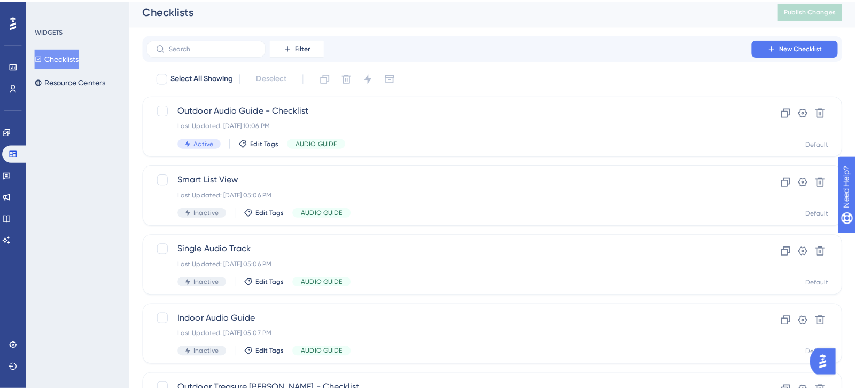
scroll to position [0, 0]
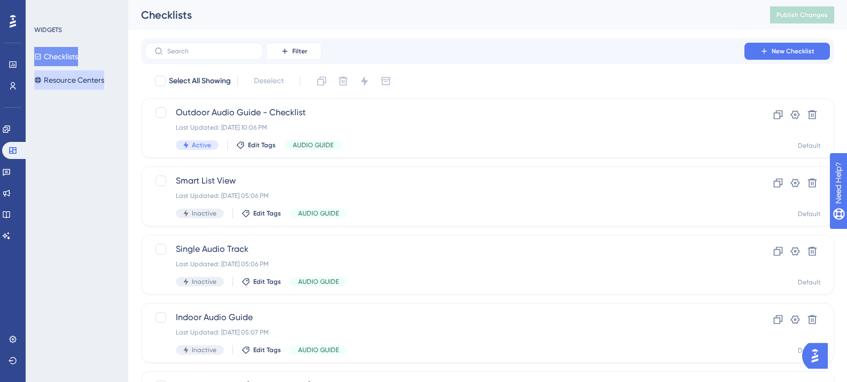
click at [87, 82] on button "Resource Centers" at bounding box center [69, 80] width 70 height 19
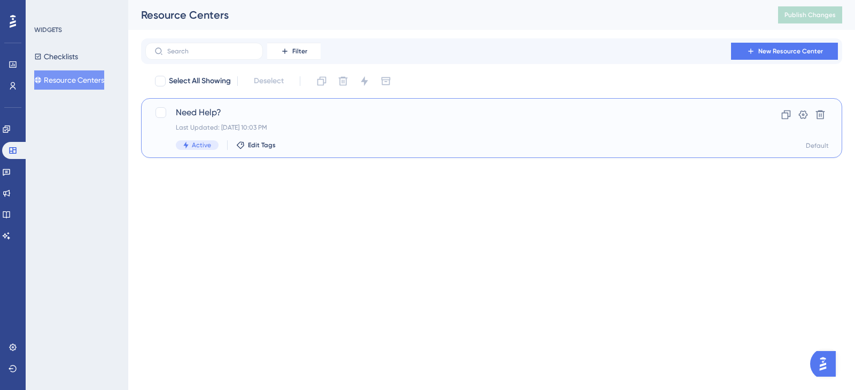
click at [303, 125] on div "Last Updated: [DATE] 10:03 PM" at bounding box center [449, 127] width 546 height 9
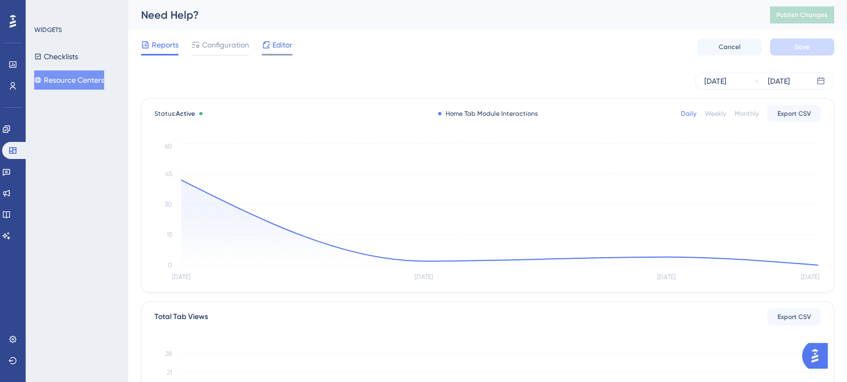
click at [284, 46] on span "Editor" at bounding box center [282, 44] width 20 height 13
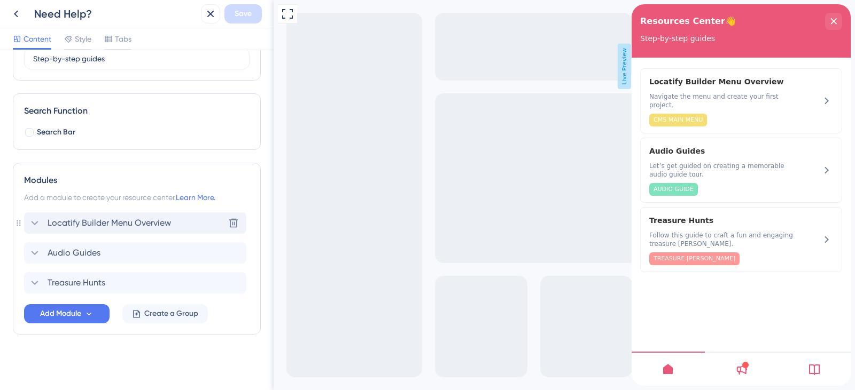
click at [131, 217] on span "Locatify Builder Menu Overview" at bounding box center [109, 223] width 123 height 13
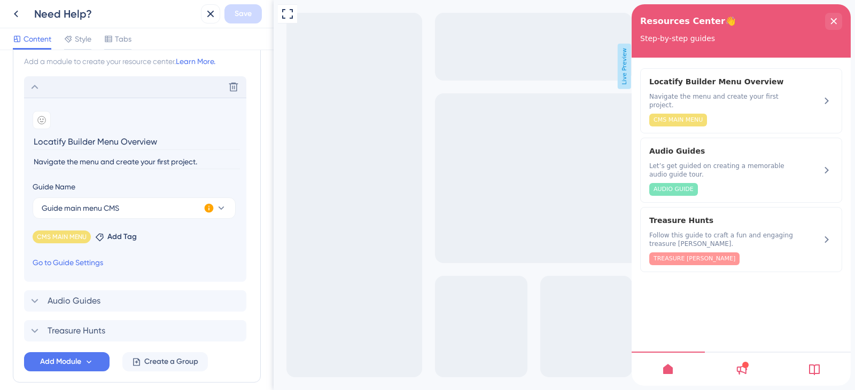
scroll to position [274, 0]
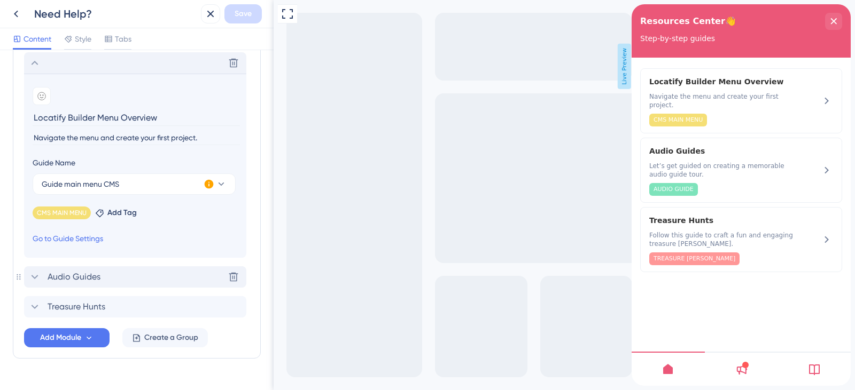
click at [130, 274] on div "Audio Guides Delete" at bounding box center [135, 277] width 222 height 21
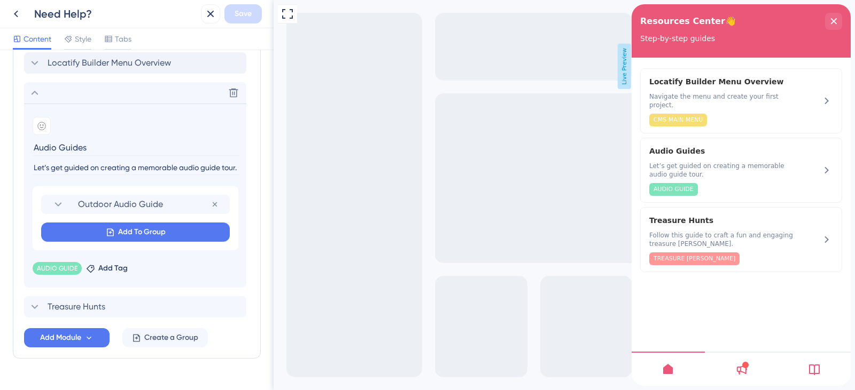
click at [159, 294] on div "Locatify Builder Menu Overview Delete Add emoji Audio Guides Let’s get guided o…" at bounding box center [136, 184] width 225 height 265
click at [159, 296] on div "Treasure Hunts Delete" at bounding box center [135, 306] width 222 height 21
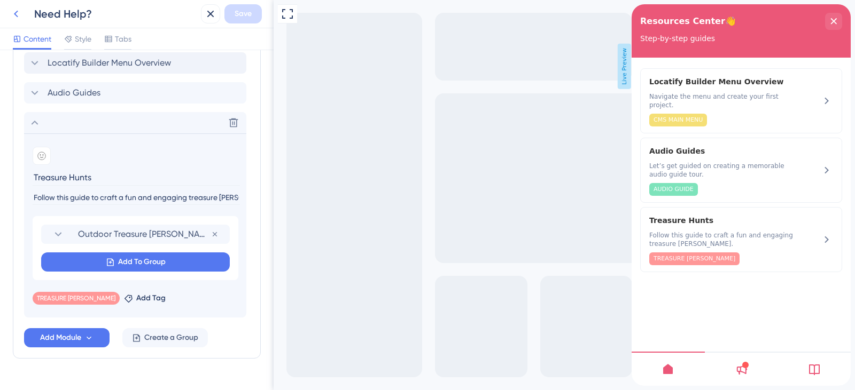
click at [22, 14] on icon at bounding box center [16, 13] width 13 height 13
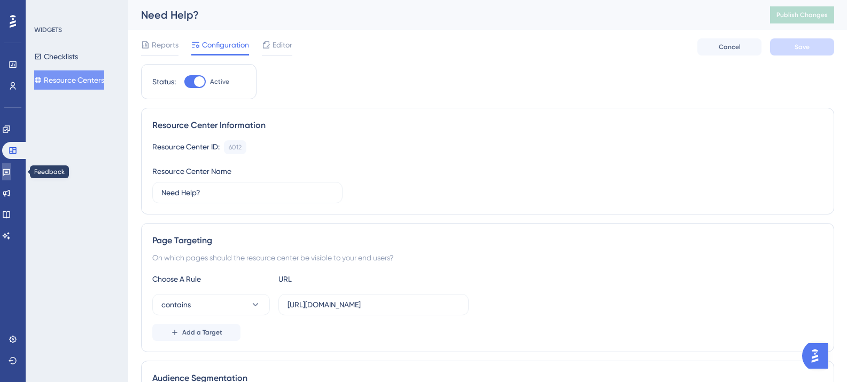
click at [11, 179] on link at bounding box center [6, 171] width 9 height 17
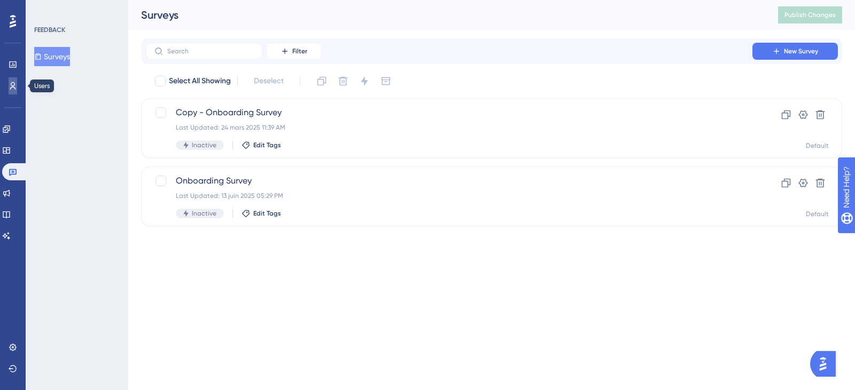
click at [14, 87] on icon at bounding box center [13, 85] width 6 height 7
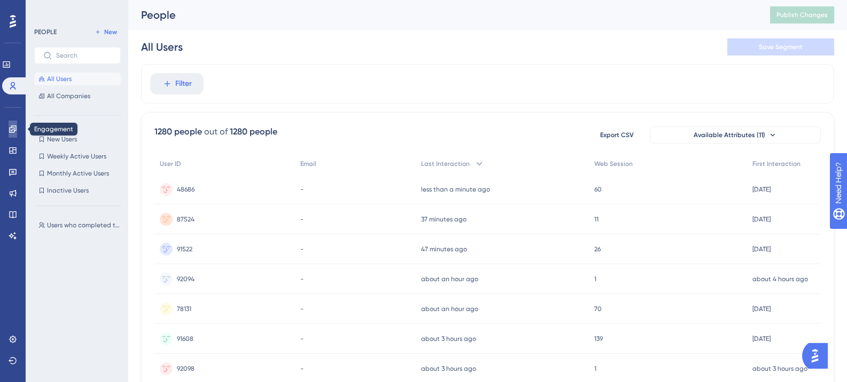
click at [14, 135] on link at bounding box center [13, 129] width 9 height 17
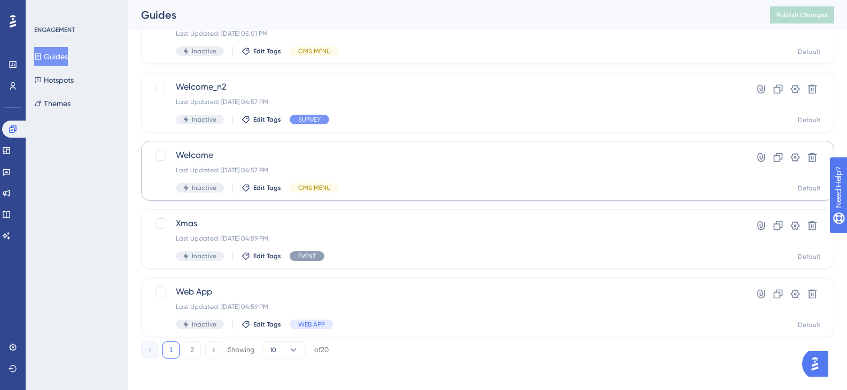
scroll to position [439, 0]
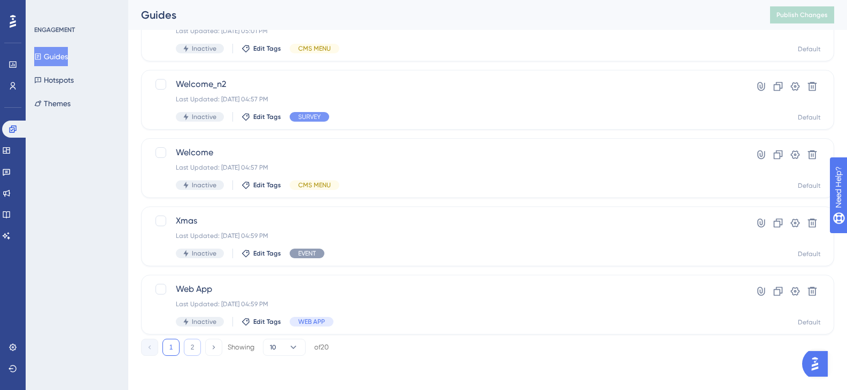
click at [188, 348] on button "2" at bounding box center [192, 347] width 17 height 17
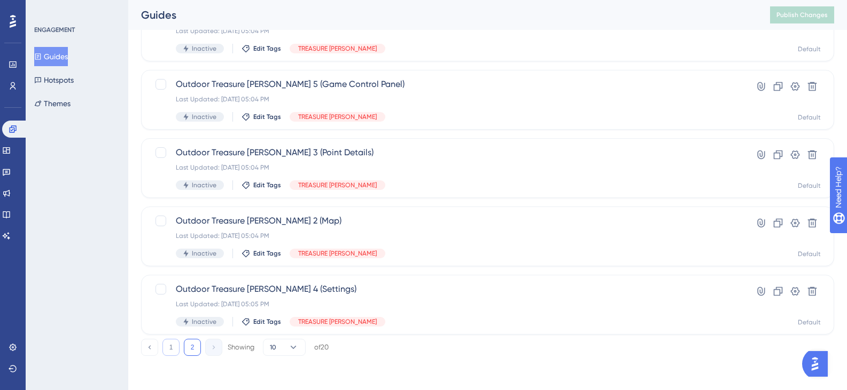
click at [177, 353] on button "1" at bounding box center [170, 347] width 17 height 17
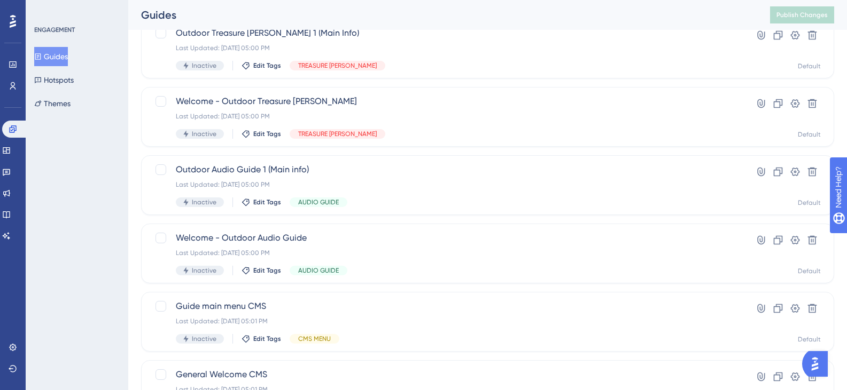
scroll to position [65, 0]
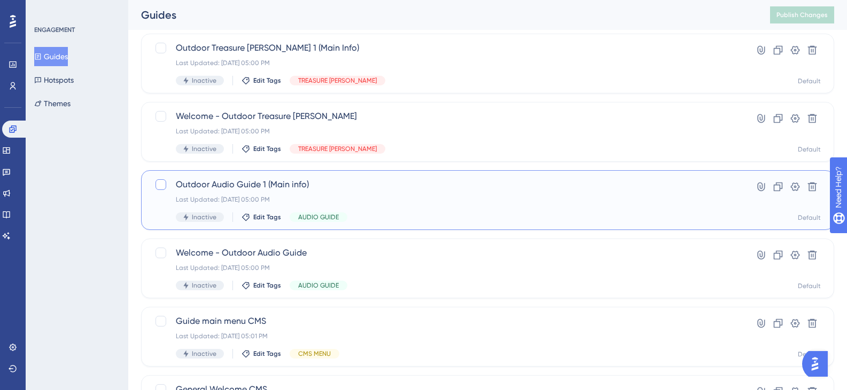
click at [167, 184] on label at bounding box center [161, 184] width 15 height 13
checkbox input "true"
click at [163, 192] on div "Outdoor Audio Guide 1 (Main info) Last Updated: 02 oct. 2025 05:00 PM Inactive …" at bounding box center [433, 200] width 559 height 44
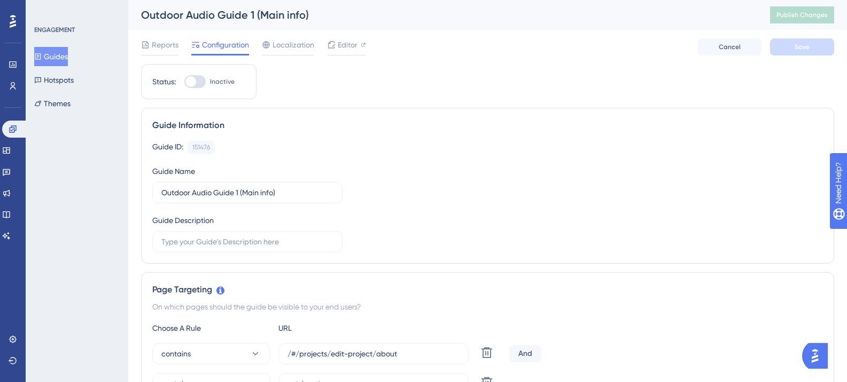
click at [60, 61] on button "Guides" at bounding box center [51, 56] width 34 height 19
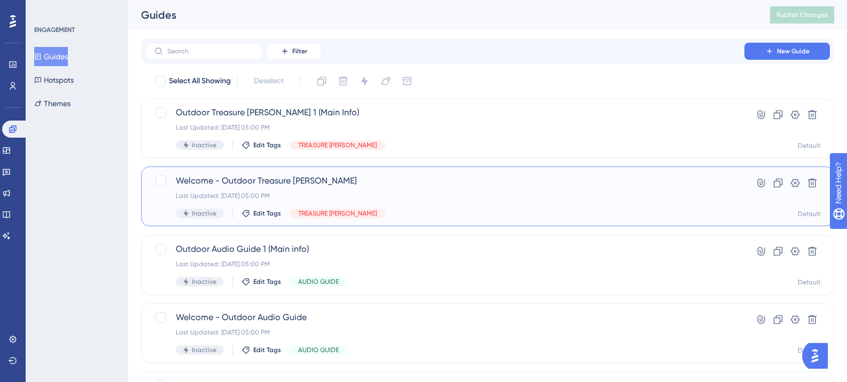
click at [210, 184] on span "Welcome - Outdoor Treasure [PERSON_NAME]" at bounding box center [445, 181] width 538 height 13
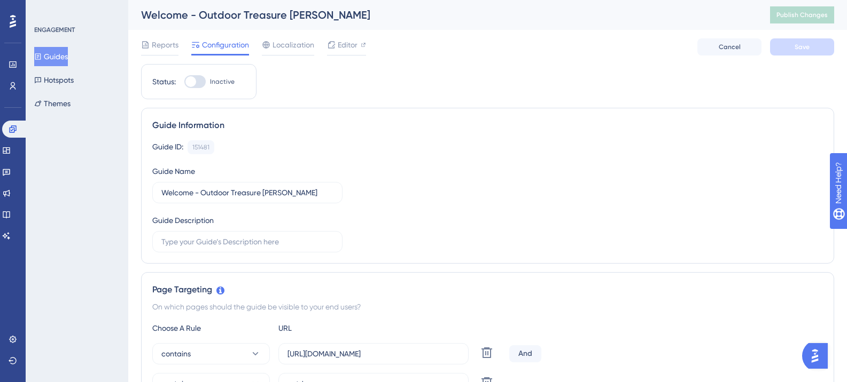
click at [187, 78] on div at bounding box center [190, 81] width 11 height 11
click at [184, 82] on input "Inactive" at bounding box center [184, 82] width 1 height 1
checkbox input "true"
click at [804, 43] on span "Save" at bounding box center [801, 47] width 15 height 9
click at [800, 12] on span "Publish Changes" at bounding box center [801, 15] width 51 height 9
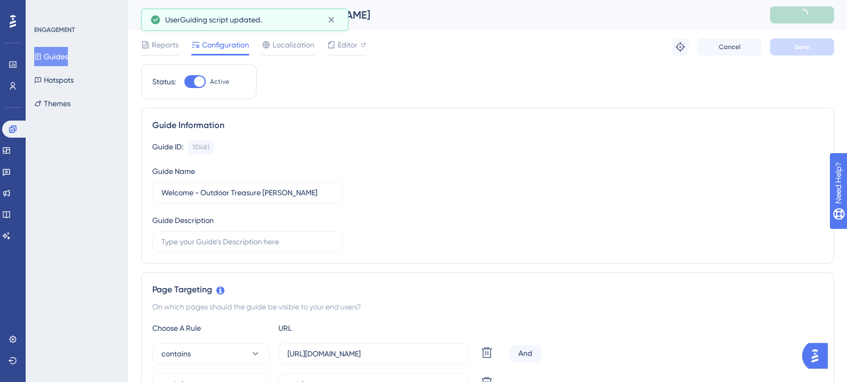
click at [65, 64] on button "Guides" at bounding box center [51, 56] width 34 height 19
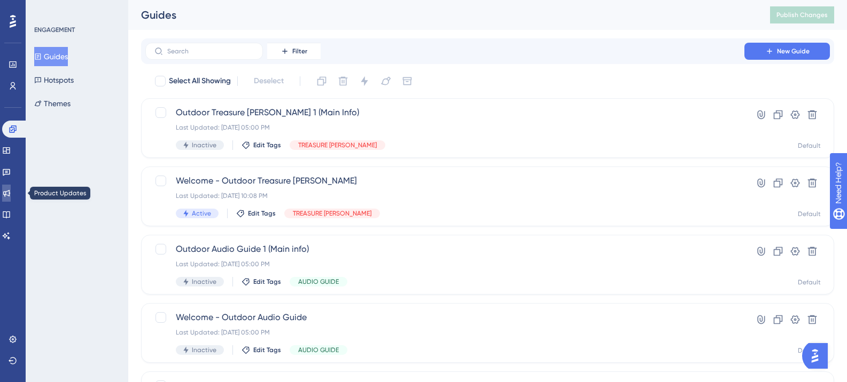
click at [11, 187] on link at bounding box center [6, 193] width 9 height 17
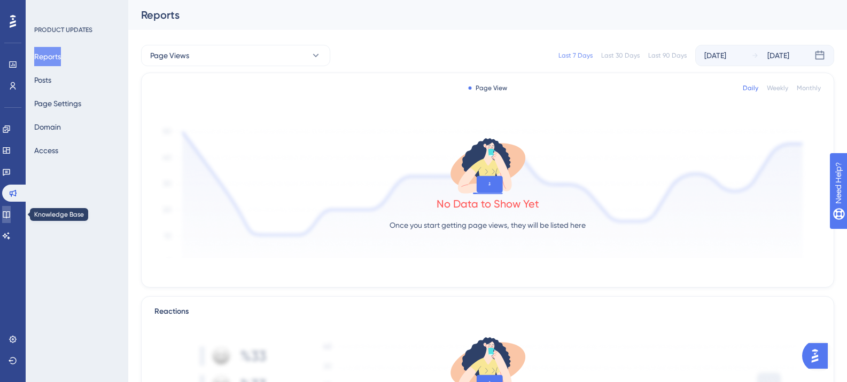
click at [11, 210] on link at bounding box center [6, 214] width 9 height 17
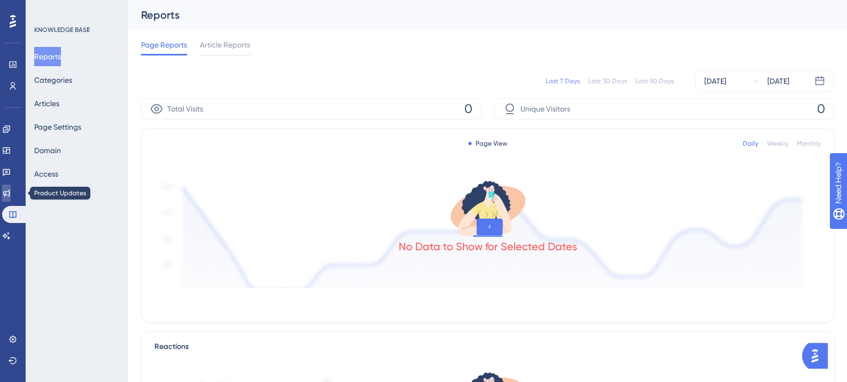
click at [11, 189] on link at bounding box center [6, 193] width 9 height 17
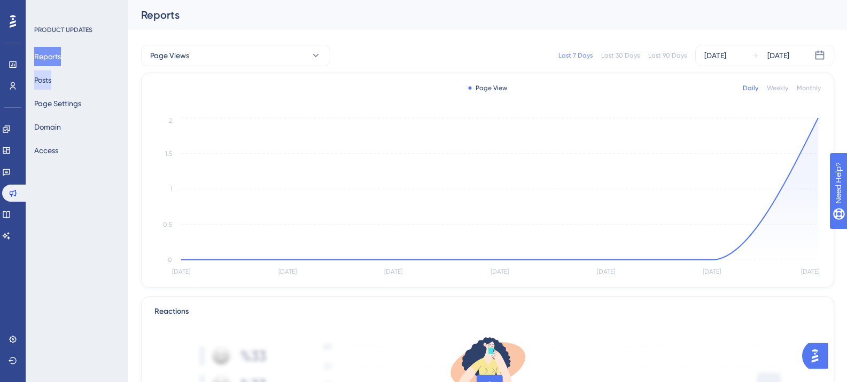
click at [51, 74] on button "Posts" at bounding box center [42, 80] width 17 height 19
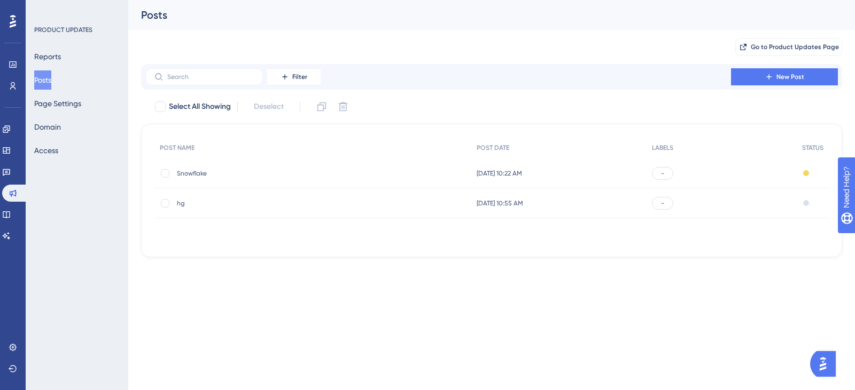
click at [247, 163] on div "Snowflake Snowflake" at bounding box center [262, 174] width 171 height 30
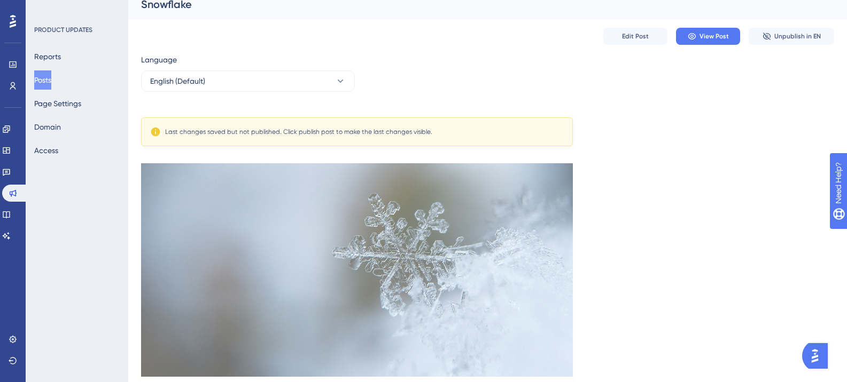
scroll to position [320, 0]
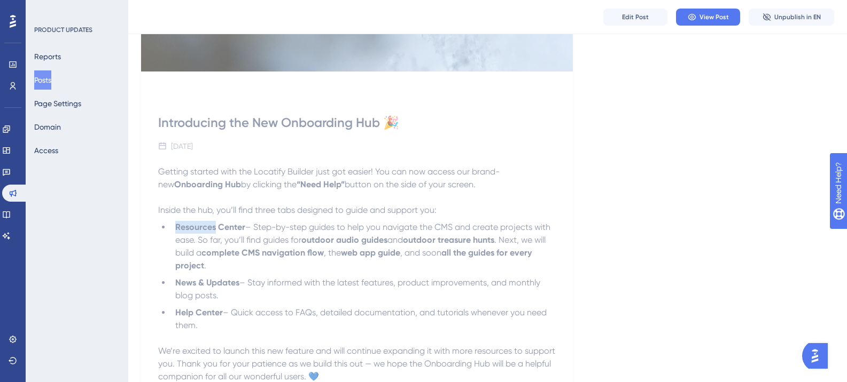
drag, startPoint x: 214, startPoint y: 228, endPoint x: 174, endPoint y: 229, distance: 40.6
click at [174, 229] on li "Resources Center – Step-by-step guides to help you navigate the CMS and create …" at bounding box center [363, 246] width 385 height 51
copy strong "Resources"
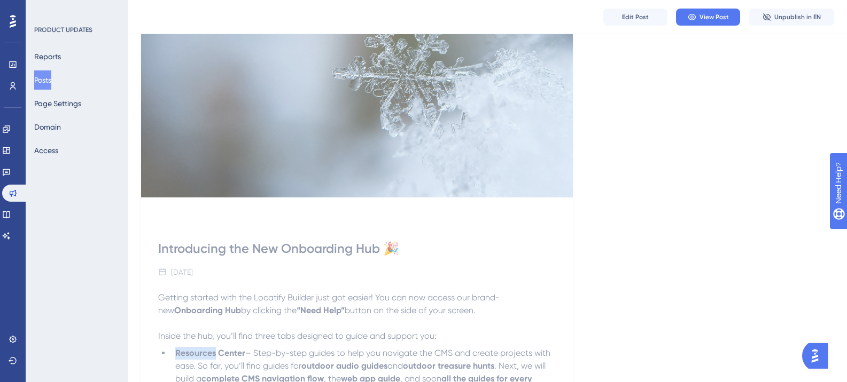
scroll to position [107, 0]
